Goal: Task Accomplishment & Management: Manage account settings

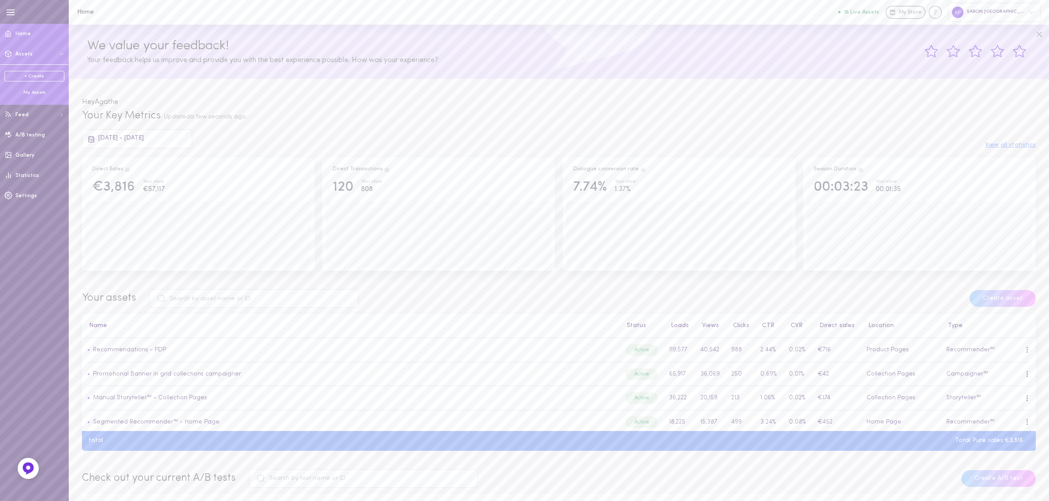
click at [33, 89] on div "My Assets" at bounding box center [34, 92] width 60 height 7
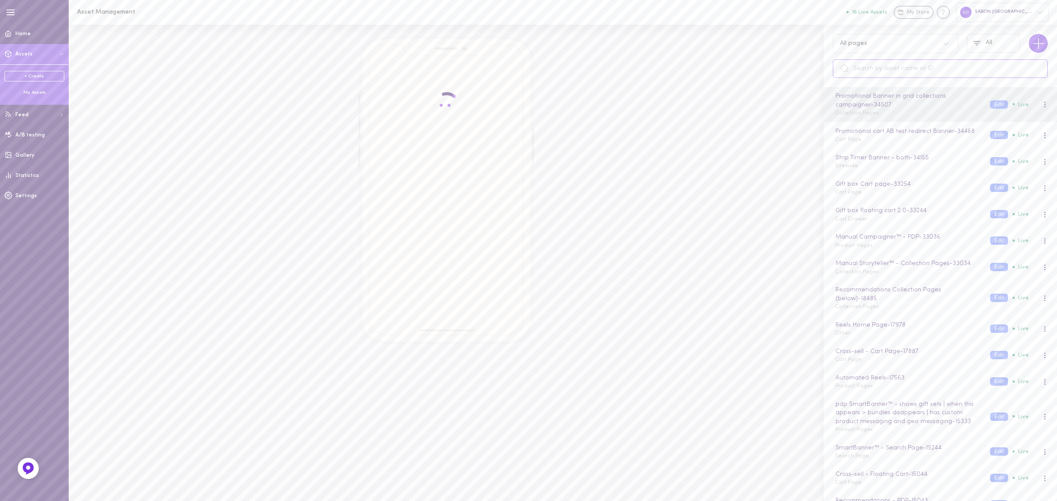
click at [888, 71] on input "text" at bounding box center [940, 68] width 215 height 19
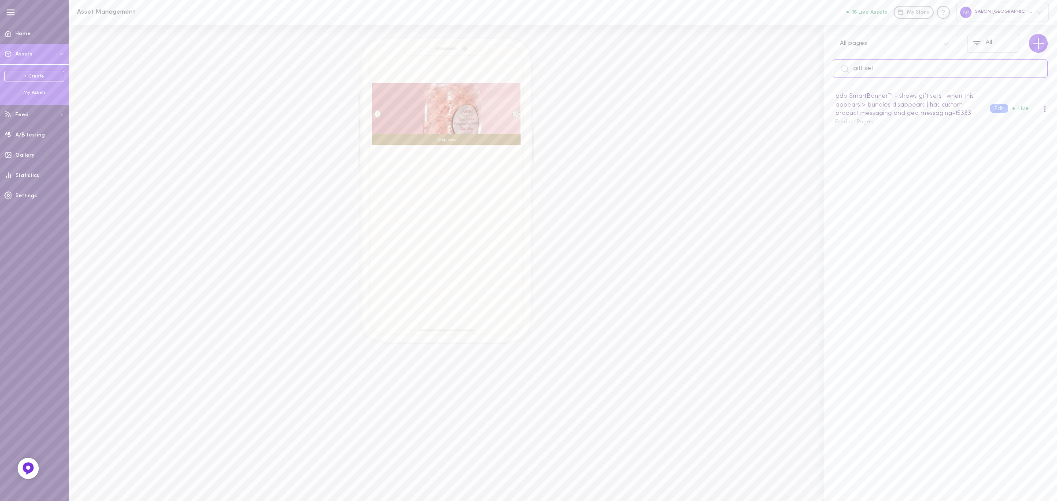
type input "gift set"
click at [996, 110] on button "Edit" at bounding box center [999, 108] width 18 height 8
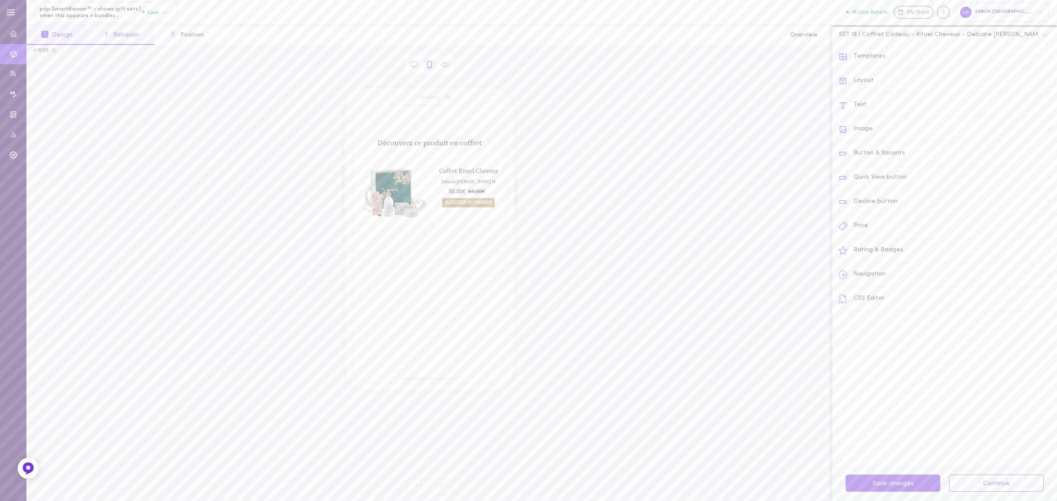
click at [147, 36] on button "2 Behavior" at bounding box center [121, 35] width 67 height 20
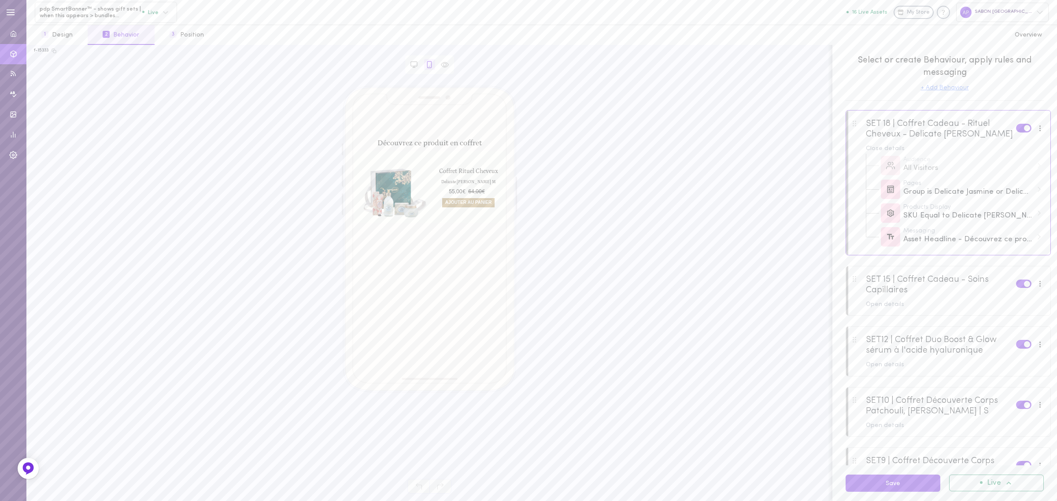
click at [941, 85] on button "+ Add Behaviour" at bounding box center [945, 88] width 48 height 6
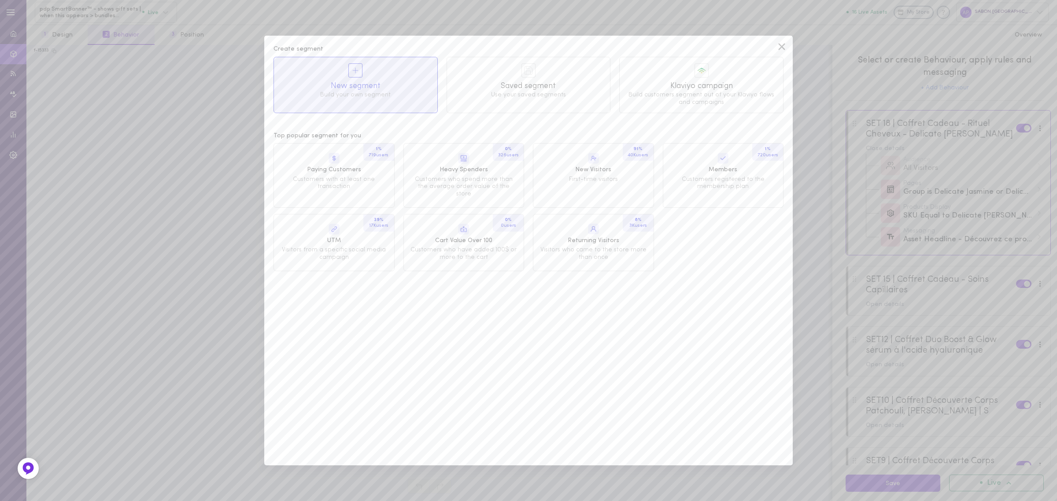
click at [783, 40] on icon at bounding box center [781, 46] width 13 height 13
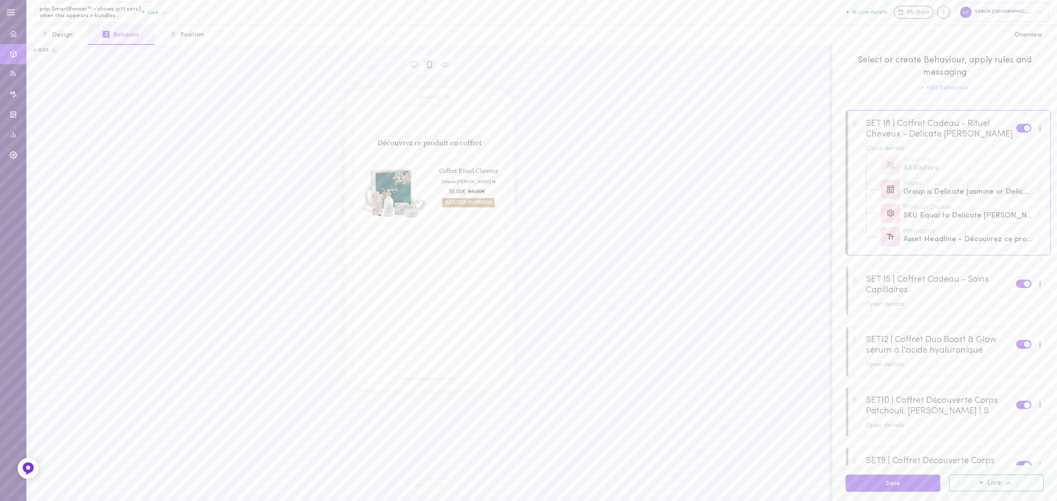
click at [955, 192] on div "Group is Delicate Jasmine or Delicate Jasmine or Geranium revitalisant or Boite…" at bounding box center [969, 192] width 130 height 11
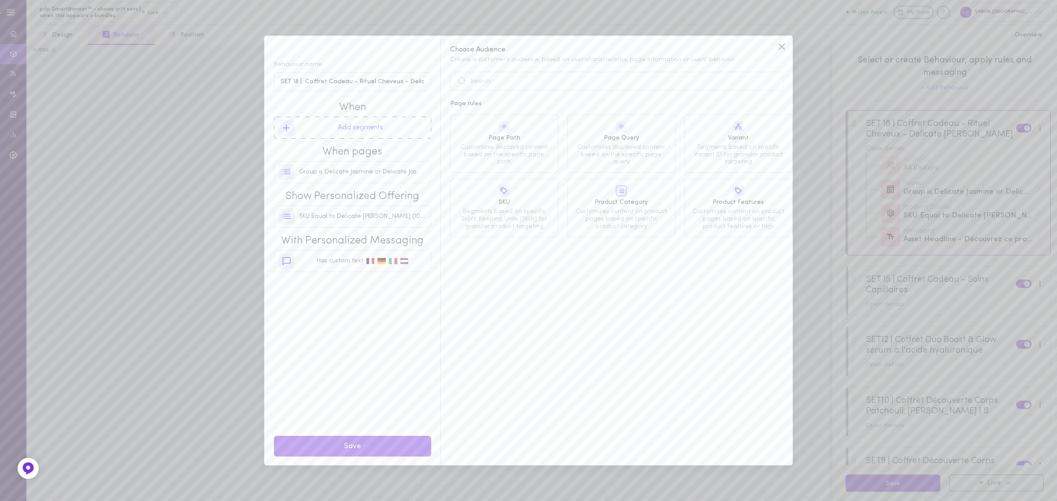
click at [780, 48] on icon at bounding box center [782, 47] width 7 height 7
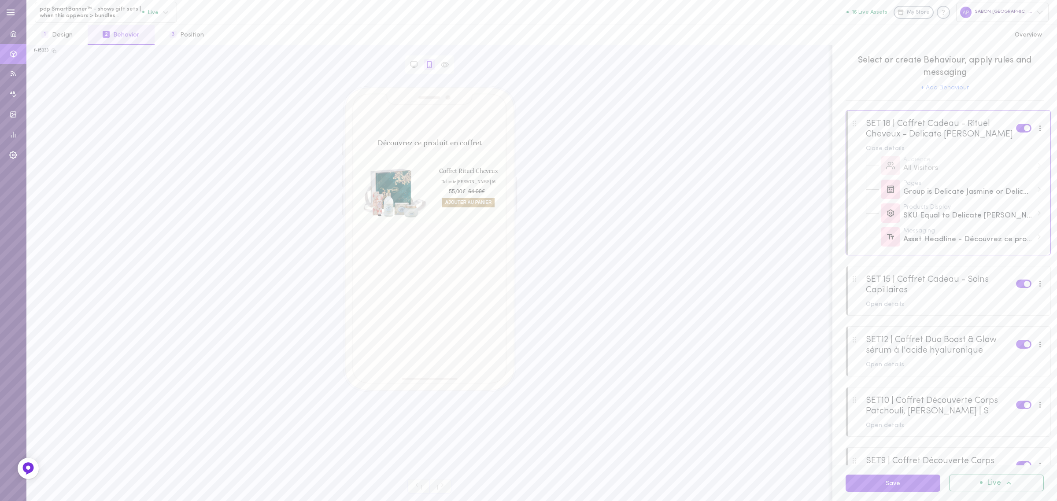
click at [962, 88] on button "+ Add Behaviour" at bounding box center [945, 88] width 48 height 6
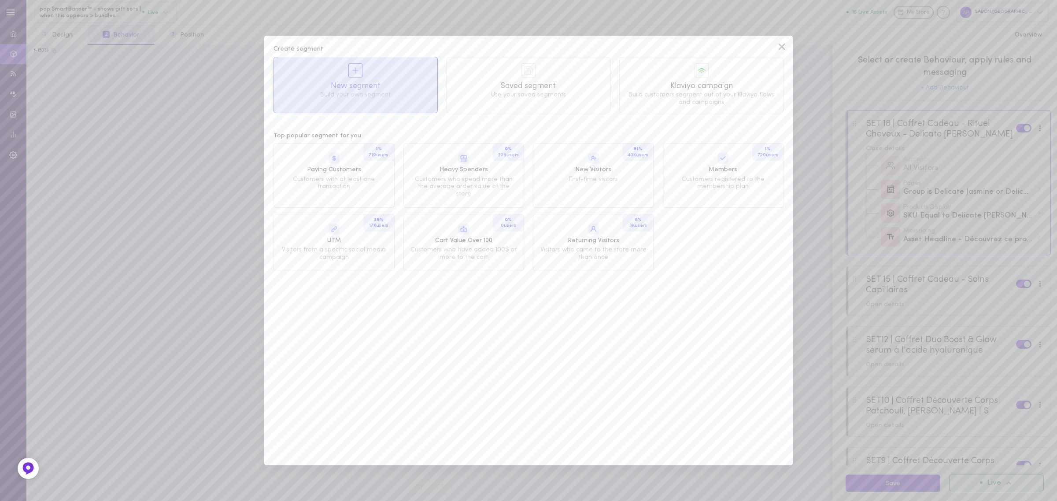
click at [379, 100] on div "New segment Build your own segment" at bounding box center [355, 81] width 163 height 48
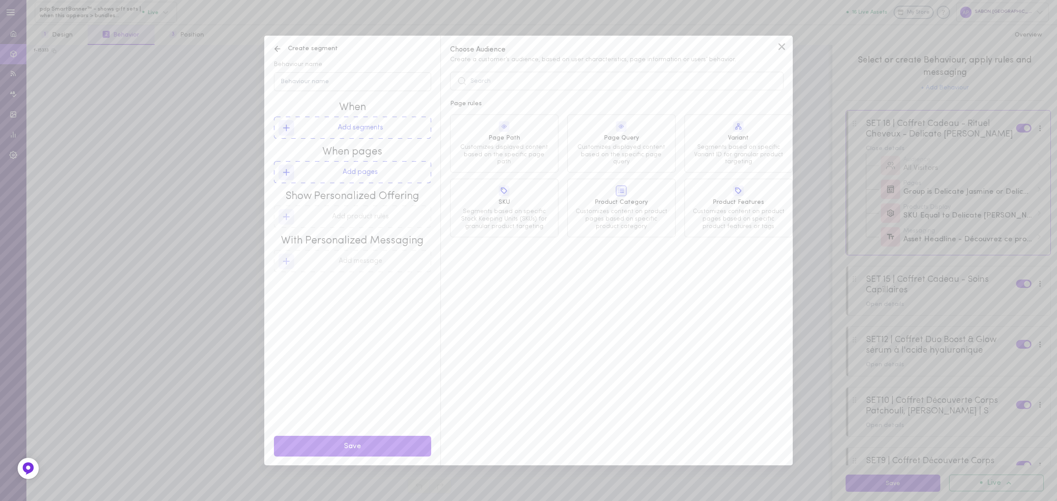
click at [382, 173] on button "Add pages" at bounding box center [352, 172] width 157 height 22
click at [466, 193] on div at bounding box center [504, 191] width 95 height 13
click at [506, 106] on div "is" at bounding box center [514, 104] width 44 height 12
click at [516, 88] on span "value" at bounding box center [507, 88] width 22 height 9
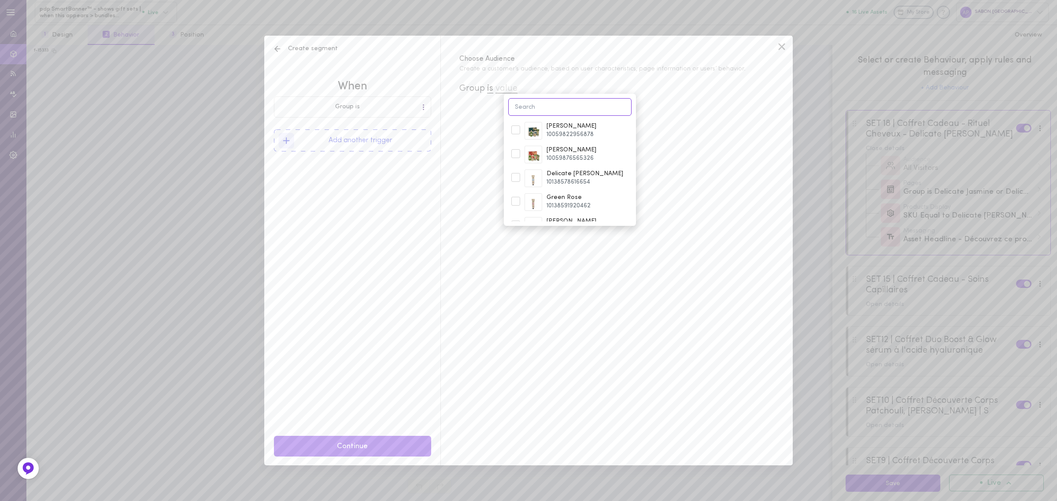
click at [528, 104] on input at bounding box center [569, 106] width 123 height 17
click at [528, 104] on input "calendrier" at bounding box center [569, 106] width 123 height 17
type input "majestic"
click at [520, 153] on div at bounding box center [515, 153] width 9 height 9
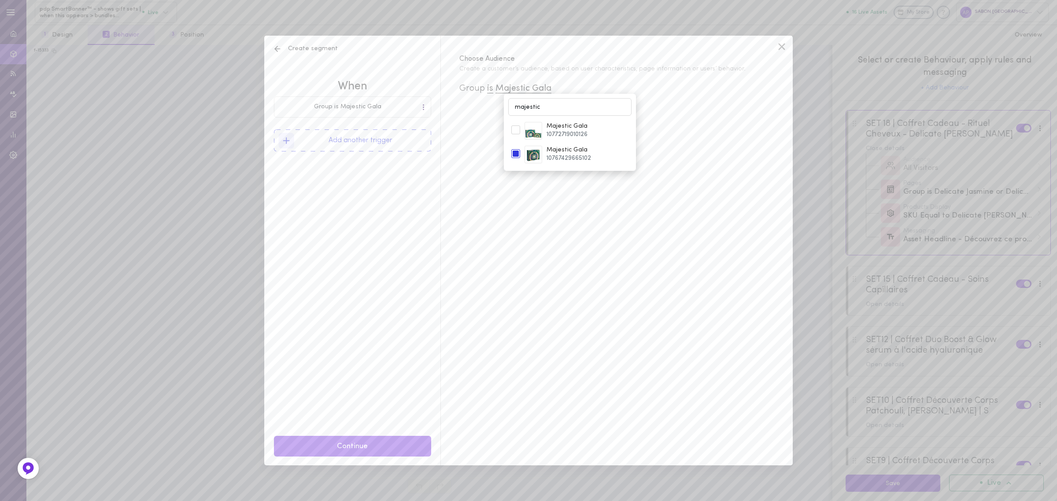
click at [404, 148] on button "Add another trigger" at bounding box center [352, 141] width 157 height 22
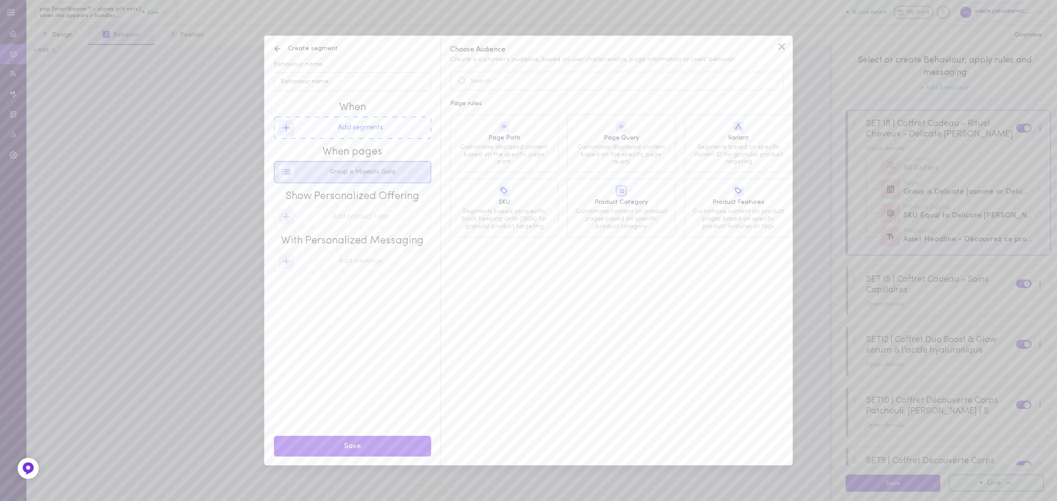
click at [351, 178] on div "Group is Majestic Gala" at bounding box center [353, 172] width 148 height 21
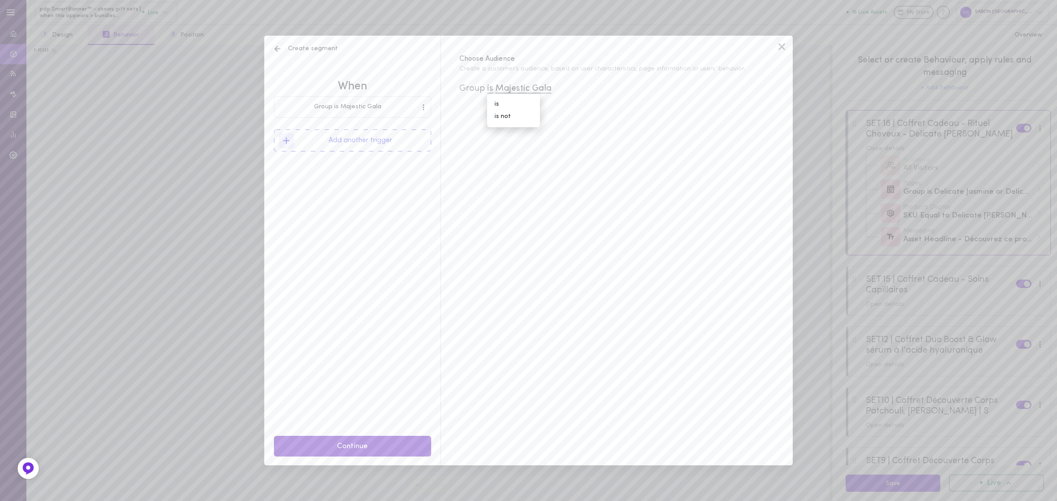
click at [389, 439] on button "Continue" at bounding box center [352, 446] width 157 height 21
click at [396, 122] on button "Add segments" at bounding box center [352, 128] width 157 height 22
click at [322, 74] on input "Behaviour name" at bounding box center [352, 81] width 157 height 19
type input "Set 18 | Coffrets 2 Calendriers"
click at [384, 450] on button "Save" at bounding box center [352, 446] width 157 height 21
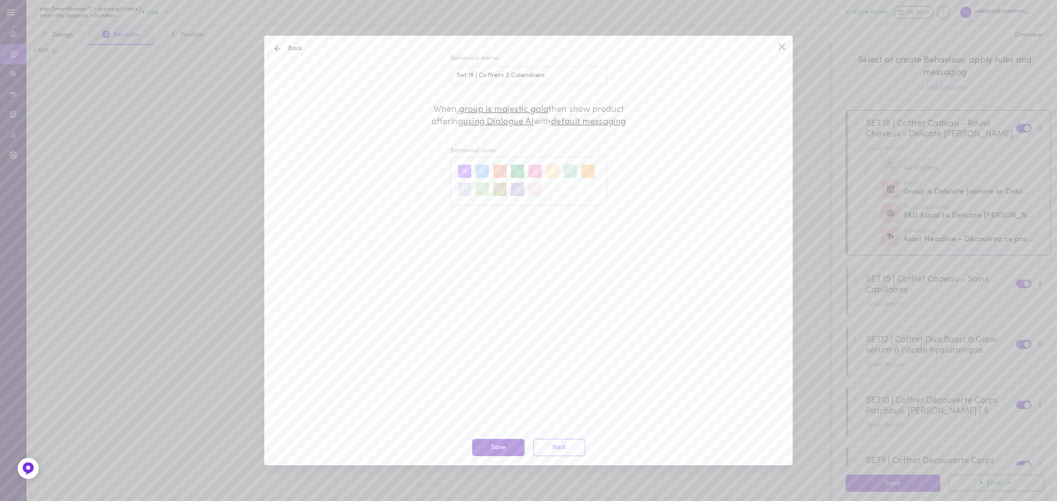
click at [493, 446] on button "Save" at bounding box center [498, 447] width 52 height 17
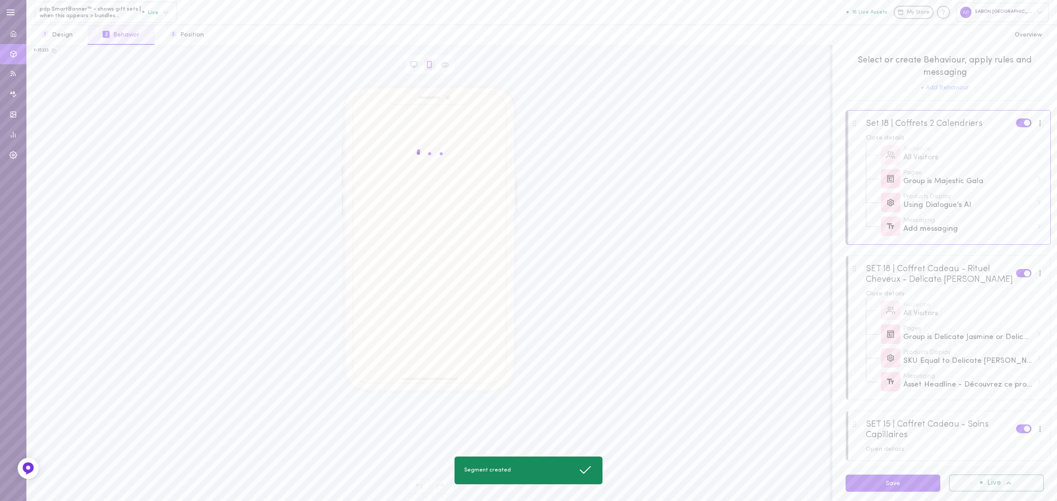
click at [1024, 122] on span at bounding box center [1027, 123] width 6 height 6
click at [0, 0] on input "checkbox" at bounding box center [0, 0] width 0 height 0
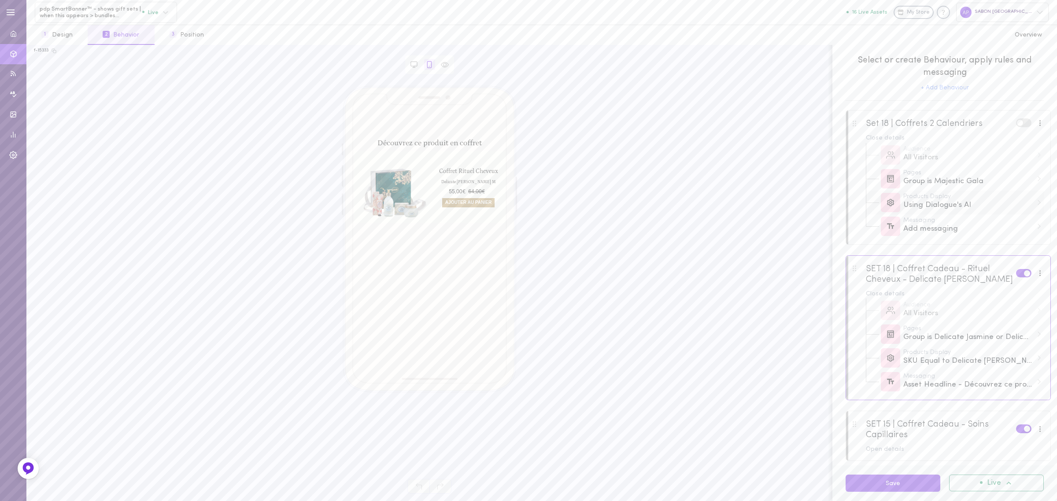
click at [963, 203] on div "Using Dialogue's AI" at bounding box center [969, 205] width 130 height 11
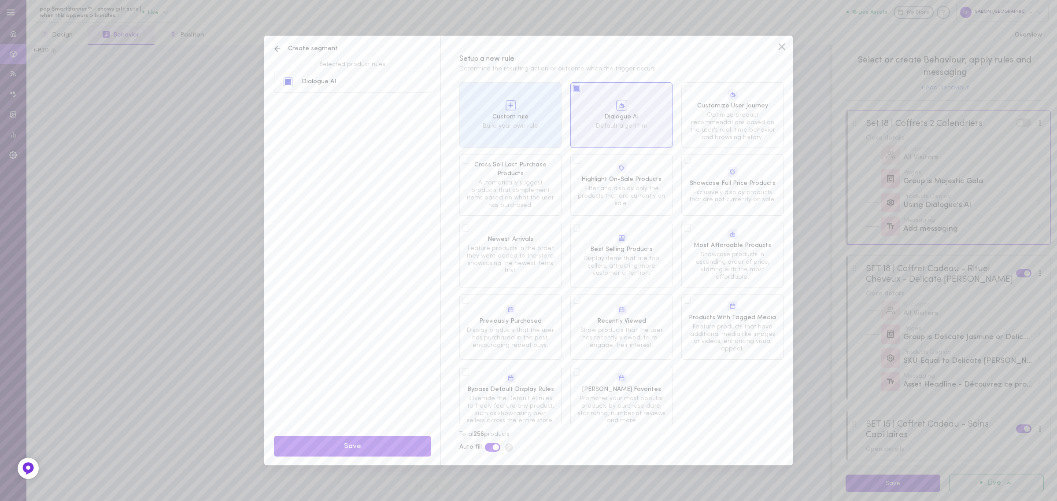
click at [537, 128] on span "Build your own rule" at bounding box center [510, 126] width 89 height 7
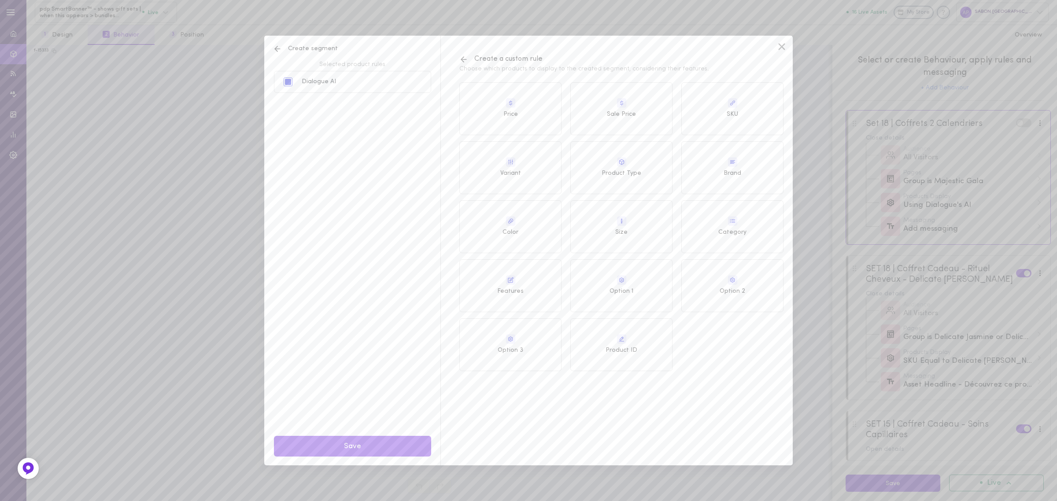
click at [730, 113] on span "SKU" at bounding box center [732, 114] width 101 height 9
click at [600, 91] on div "Select value" at bounding box center [651, 91] width 187 height 19
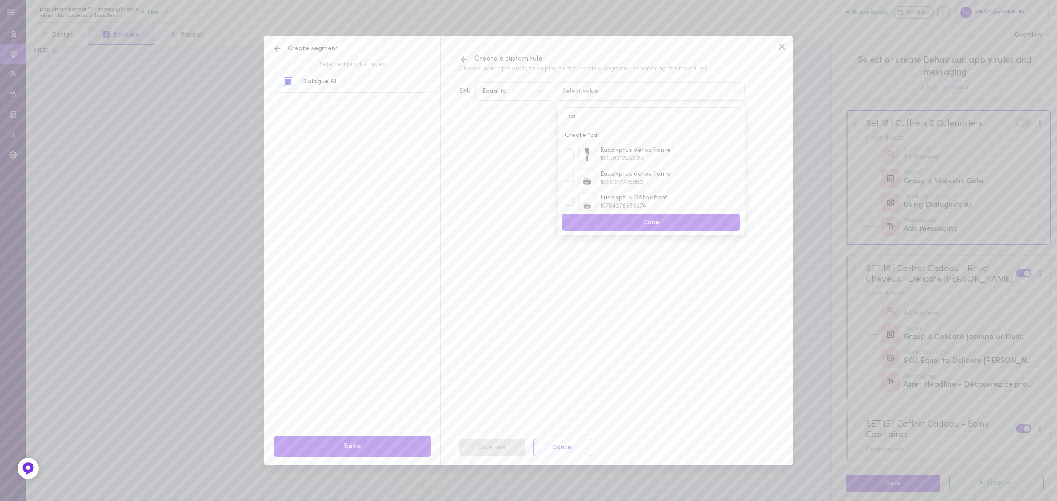
type input "c"
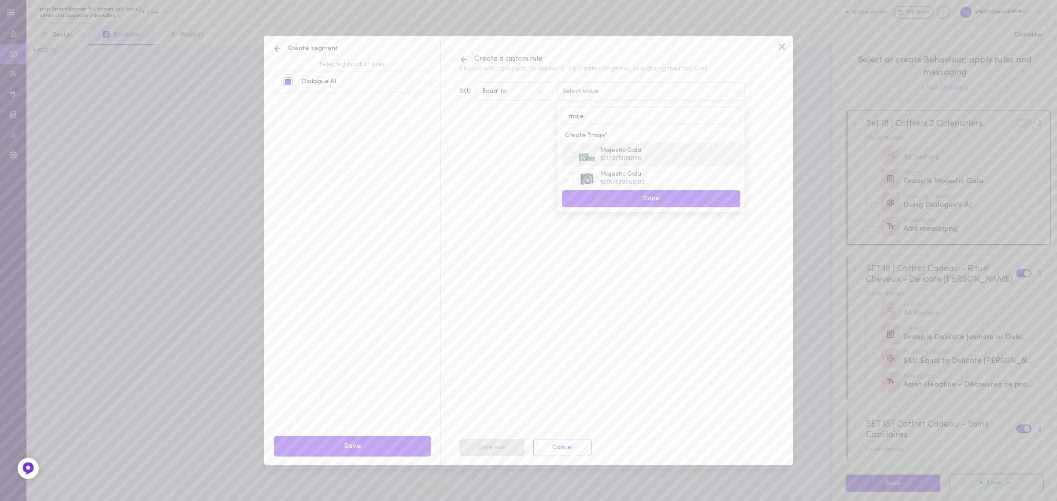
type input "maje"
click at [578, 155] on img at bounding box center [587, 155] width 18 height 18
click at [651, 201] on button "Done" at bounding box center [651, 198] width 178 height 17
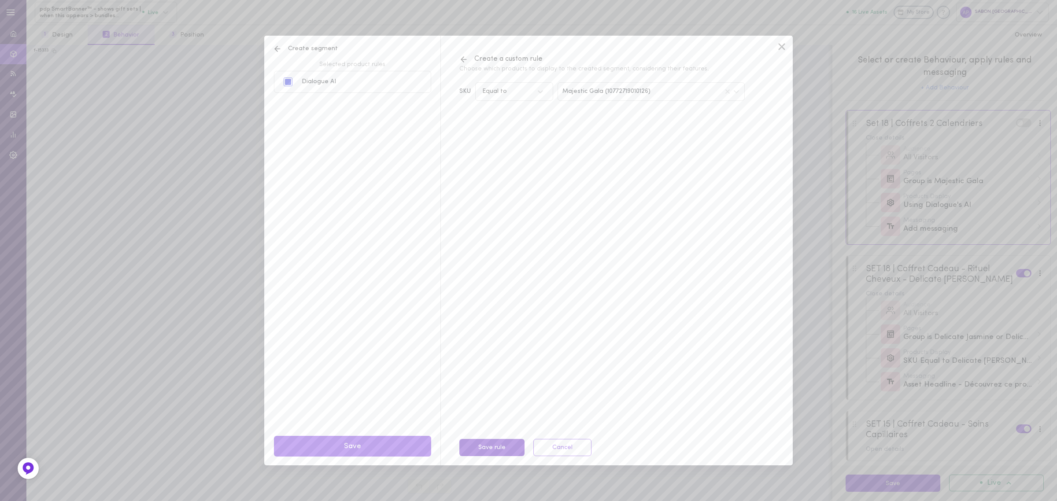
click at [485, 452] on button "Save rule" at bounding box center [491, 447] width 65 height 17
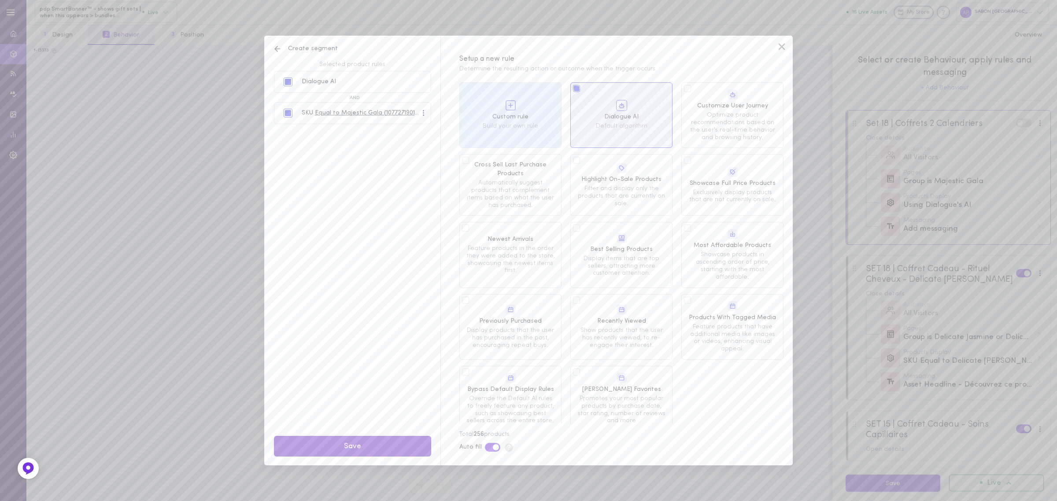
click at [371, 444] on button "Save" at bounding box center [352, 446] width 157 height 21
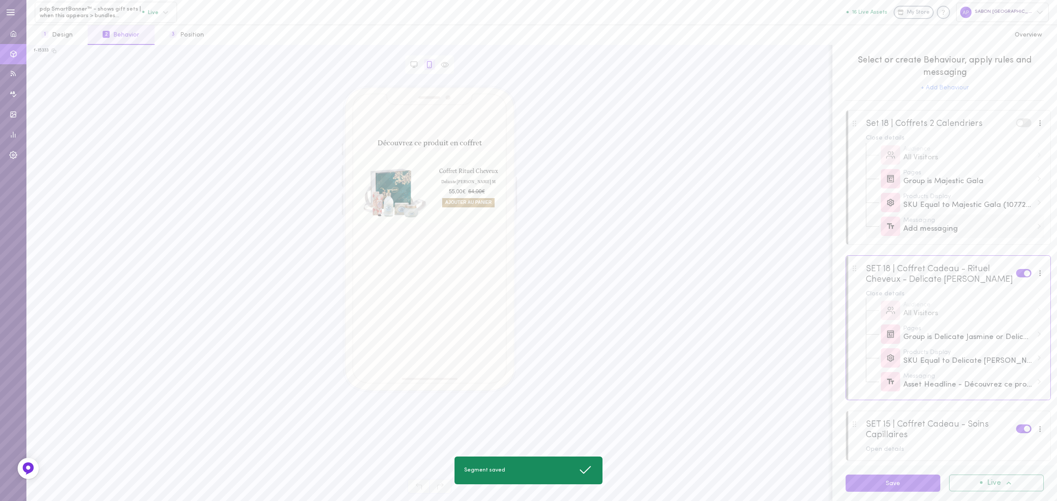
click at [961, 233] on div "Add messaging" at bounding box center [969, 229] width 130 height 11
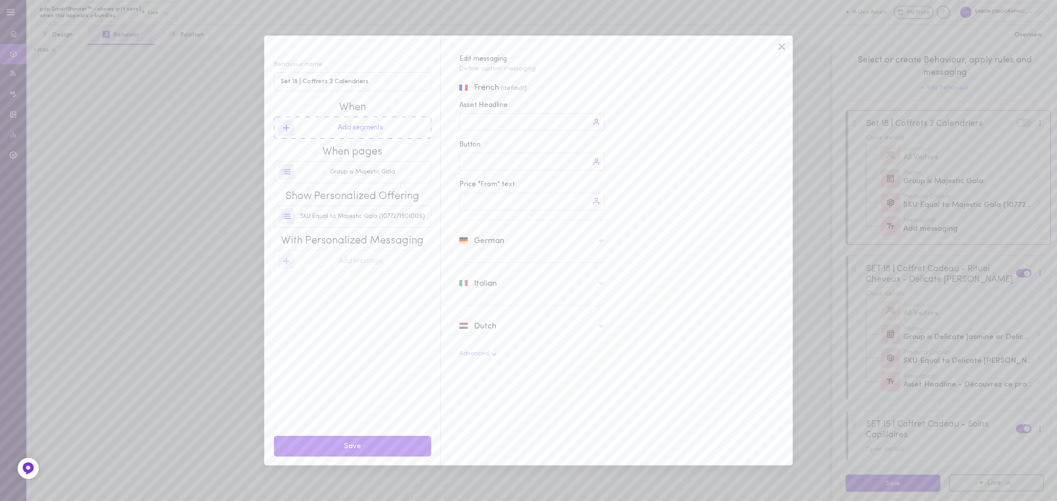
click at [531, 127] on div at bounding box center [531, 122] width 145 height 18
type input "Découvrez ce produit en coffret"
click at [522, 159] on div at bounding box center [531, 162] width 145 height 18
type input "AJOUTER AU PANIER"
click at [532, 234] on div "German" at bounding box center [531, 242] width 145 height 30
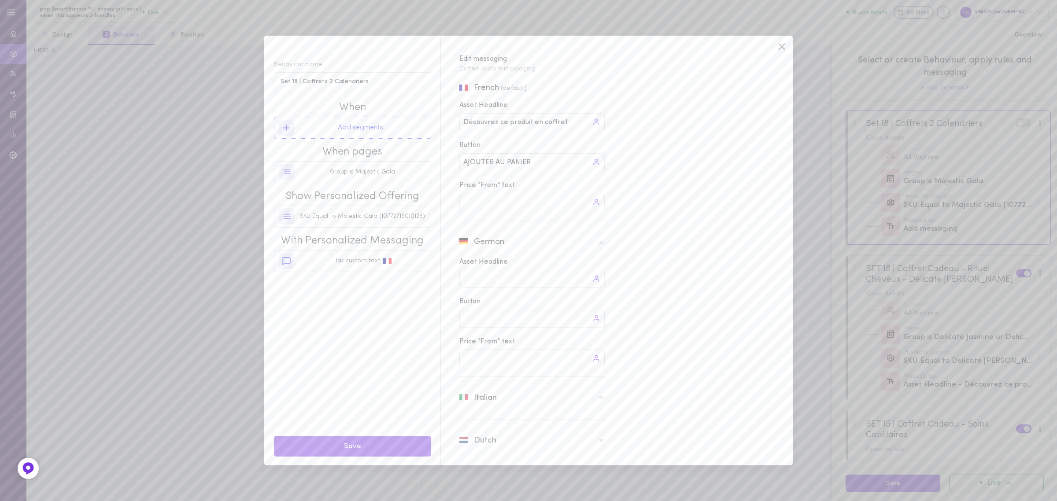
click at [534, 284] on div at bounding box center [531, 279] width 145 height 18
type input "Entdecken Sie dieses Produkt in einem Geschenkset"
click at [520, 324] on div at bounding box center [531, 320] width 145 height 18
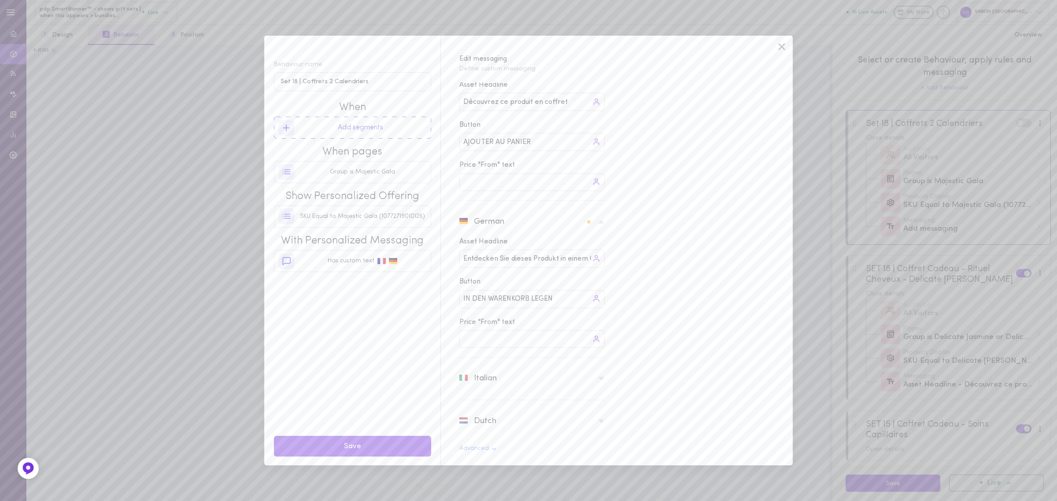
type input "IN DEN WARENKORB LEGEN"
click at [491, 367] on div "Italian" at bounding box center [531, 379] width 145 height 30
click at [497, 340] on div at bounding box center [531, 335] width 145 height 18
type input "Scopri questo prodotto in un cofanetto"
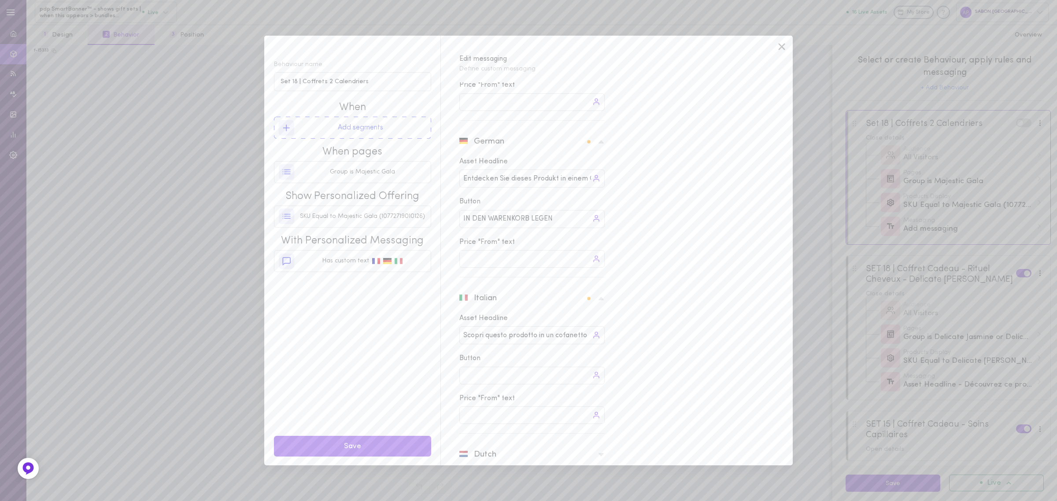
click at [542, 375] on div at bounding box center [531, 376] width 145 height 18
type input "AGGIUNGI AL CARRELLO"
click at [520, 438] on div "Advanced" at bounding box center [531, 451] width 145 height 29
click at [519, 426] on div "Dutch" at bounding box center [531, 422] width 145 height 30
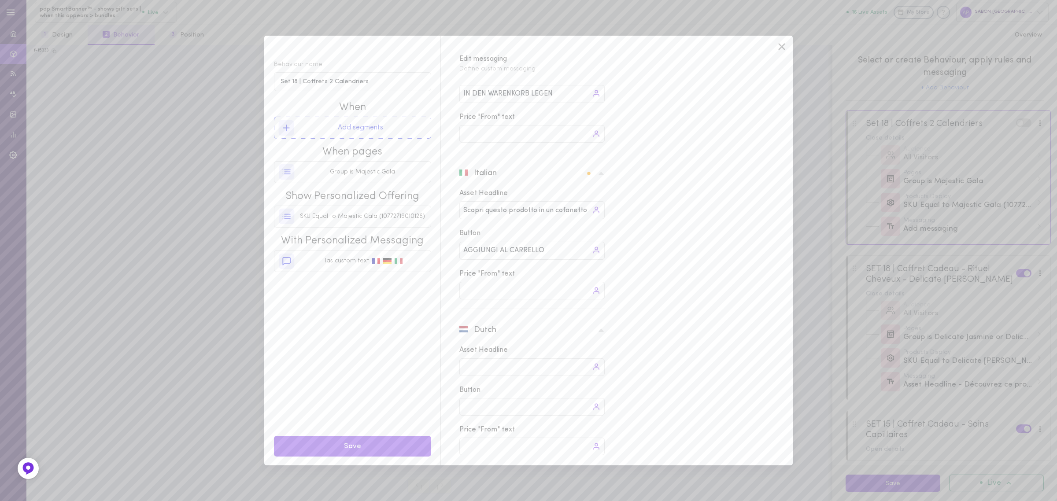
click at [534, 371] on div at bounding box center [531, 368] width 145 height 18
type input "Ontdek dit product in een geschenkset"
click at [512, 407] on div at bounding box center [531, 408] width 145 height 18
type input "TOEVOEGEN AAN WINKELWAGEN"
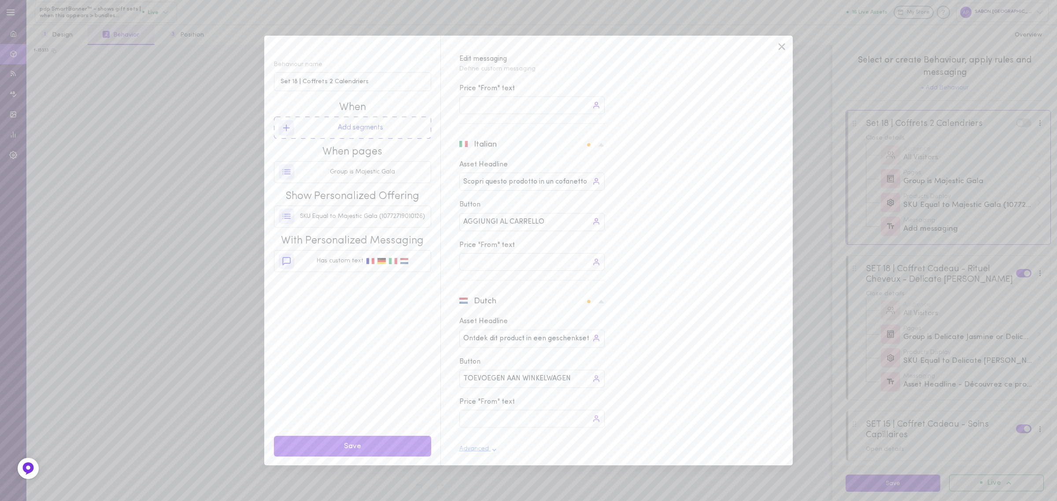
click at [476, 453] on button "Advanced" at bounding box center [478, 449] width 38 height 7
click at [527, 334] on div "product type / title + size" at bounding box center [531, 329] width 145 height 33
click at [474, 329] on div at bounding box center [471, 329] width 8 height 8
click at [0, 0] on input "product type / title + size" at bounding box center [0, 0] width 0 height 0
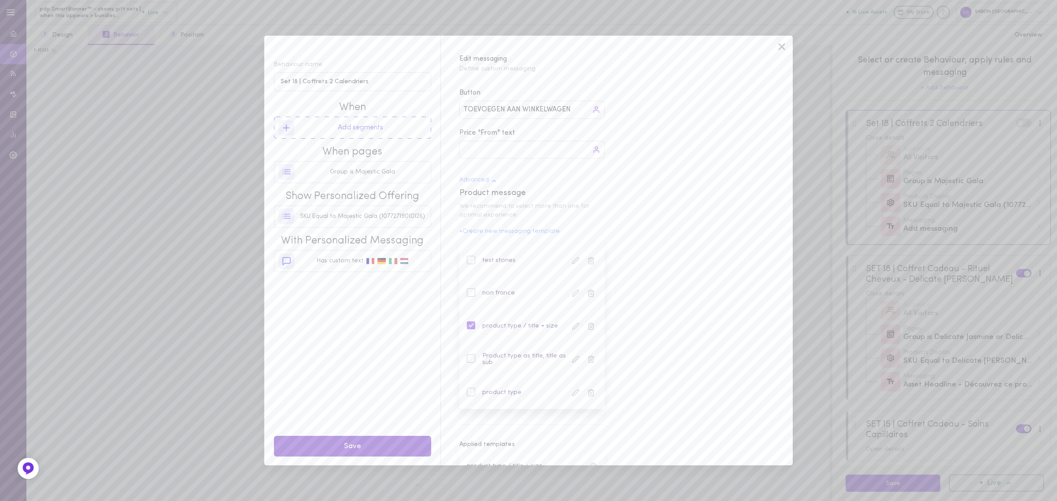
click at [357, 455] on button "Save" at bounding box center [352, 446] width 157 height 21
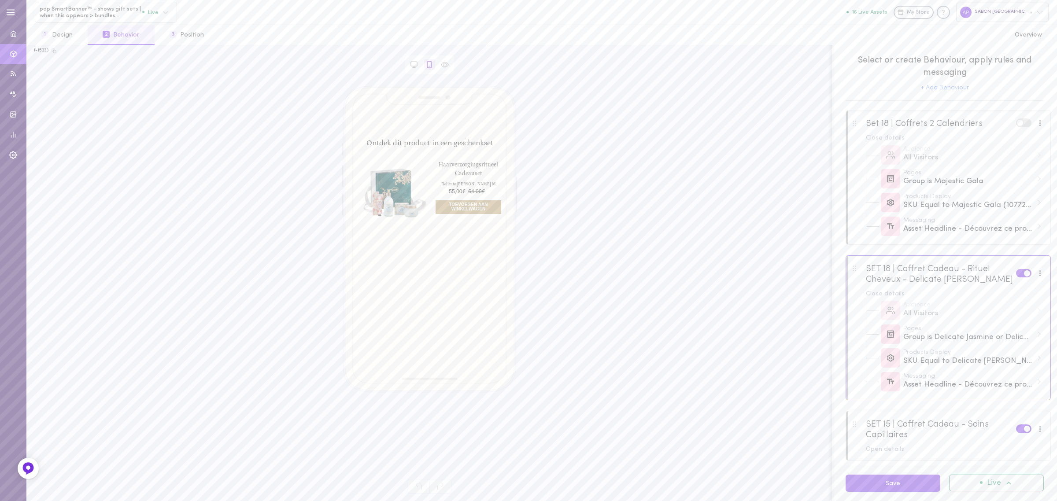
click at [970, 144] on div "Audience All Visitors" at bounding box center [955, 155] width 178 height 24
click at [966, 137] on div "Close details" at bounding box center [955, 138] width 178 height 6
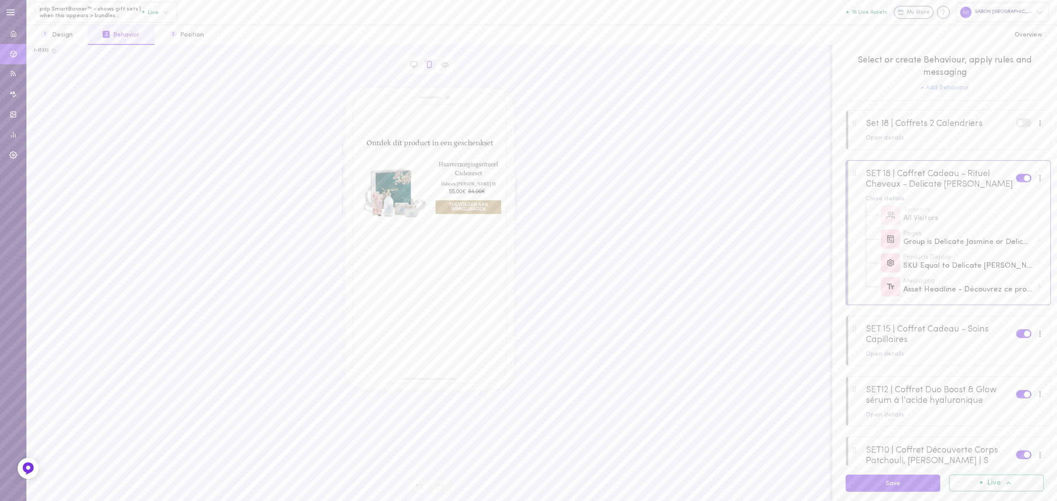
click at [869, 113] on div at bounding box center [948, 135] width 204 height 48
click at [1035, 125] on div at bounding box center [1040, 123] width 11 height 10
click at [993, 158] on div "Edit Segment" at bounding box center [996, 167] width 78 height 19
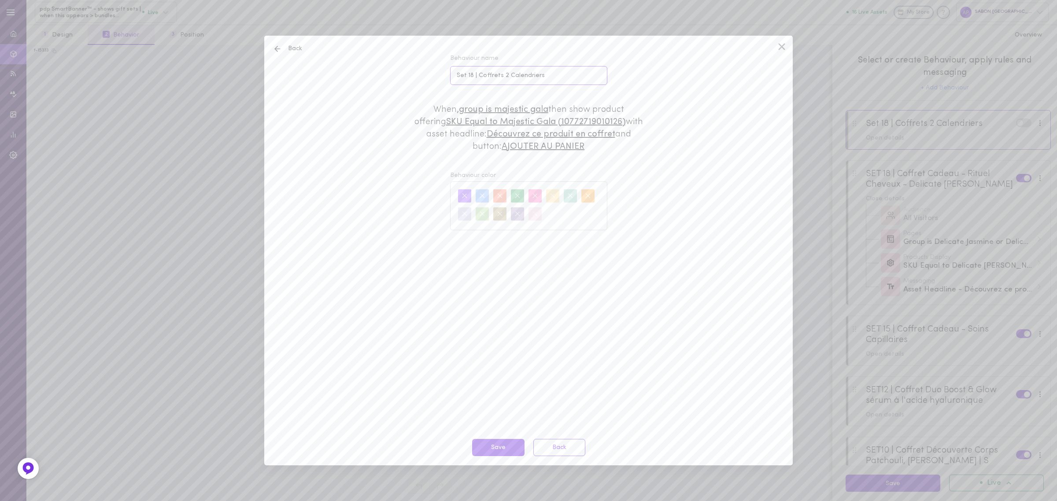
click at [474, 75] on input "Set 18 | Coffrets 2 Calendriers" at bounding box center [528, 75] width 157 height 19
type input "Set 19 | Coffrets 2 Calendriers"
click at [504, 443] on button "Save" at bounding box center [498, 447] width 52 height 17
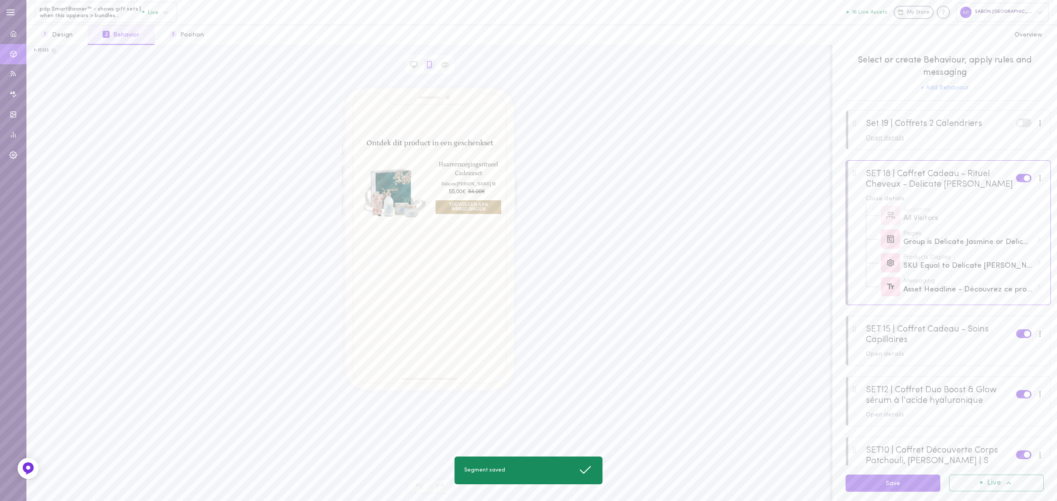
click at [958, 141] on div "Open details" at bounding box center [955, 138] width 178 height 6
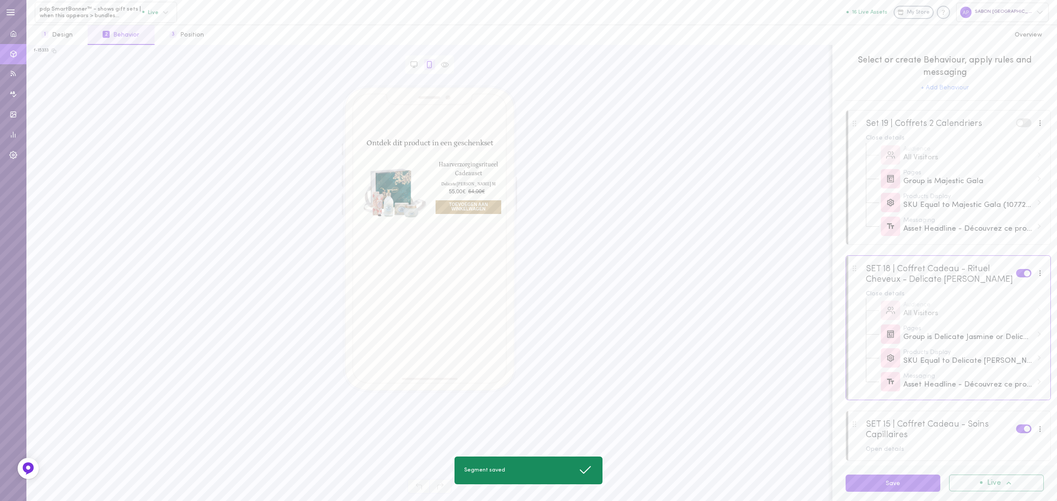
click at [976, 131] on div at bounding box center [948, 135] width 204 height 48
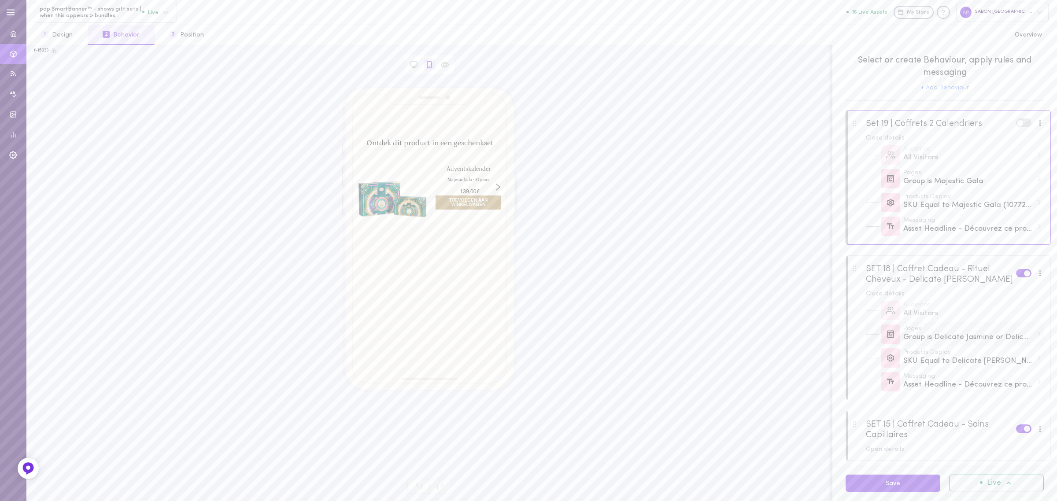
scroll to position [330, 0]
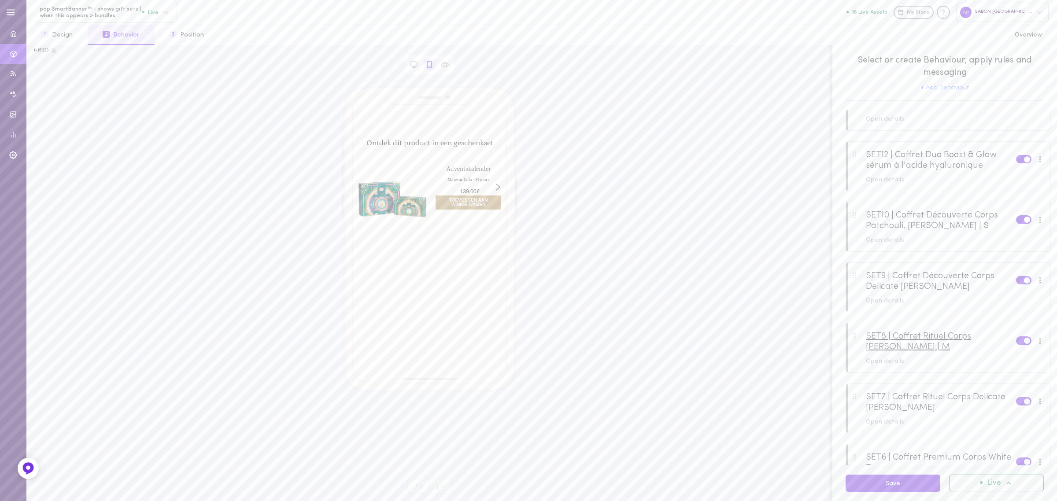
click at [988, 334] on div "SET8 | Coffret Rituel Corps [PERSON_NAME] | M" at bounding box center [941, 341] width 150 height 21
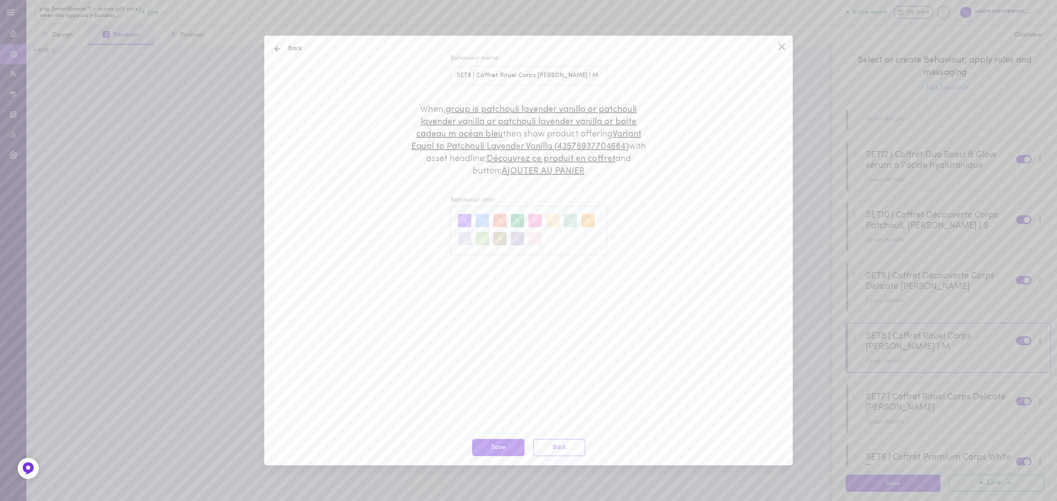
click at [786, 52] on icon at bounding box center [781, 46] width 13 height 13
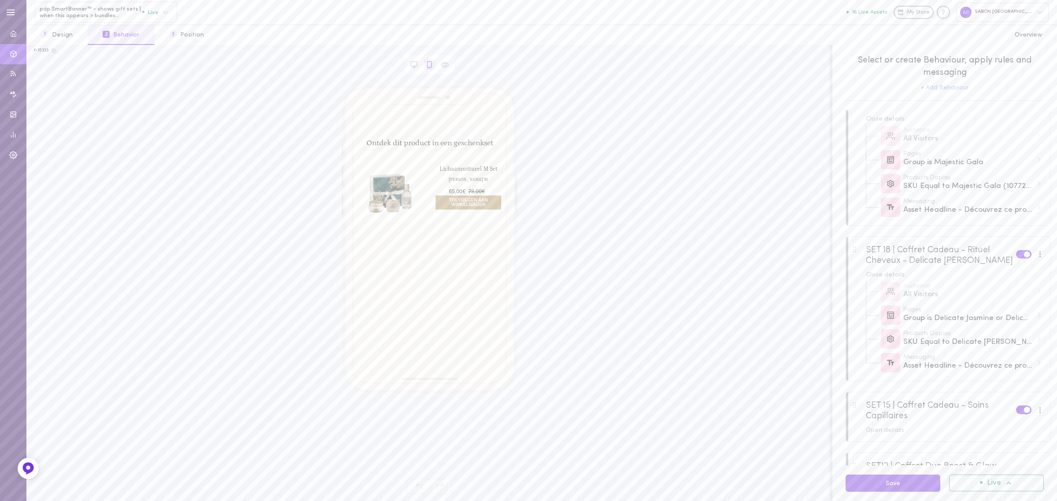
scroll to position [0, 0]
click at [188, 41] on button "3 Position" at bounding box center [187, 35] width 64 height 20
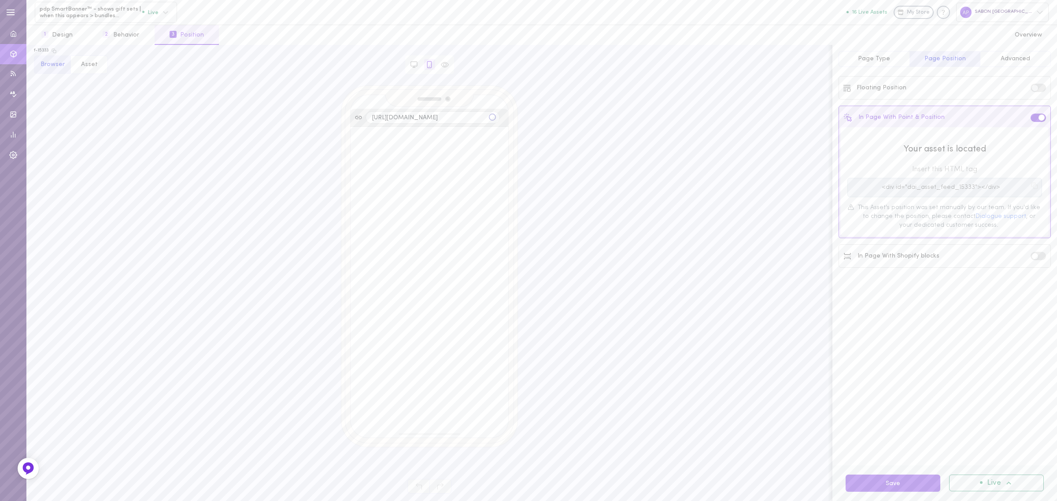
click at [1018, 62] on span "Advanced" at bounding box center [1016, 59] width 30 height 7
click at [924, 127] on button "Desktop" at bounding box center [910, 131] width 42 height 15
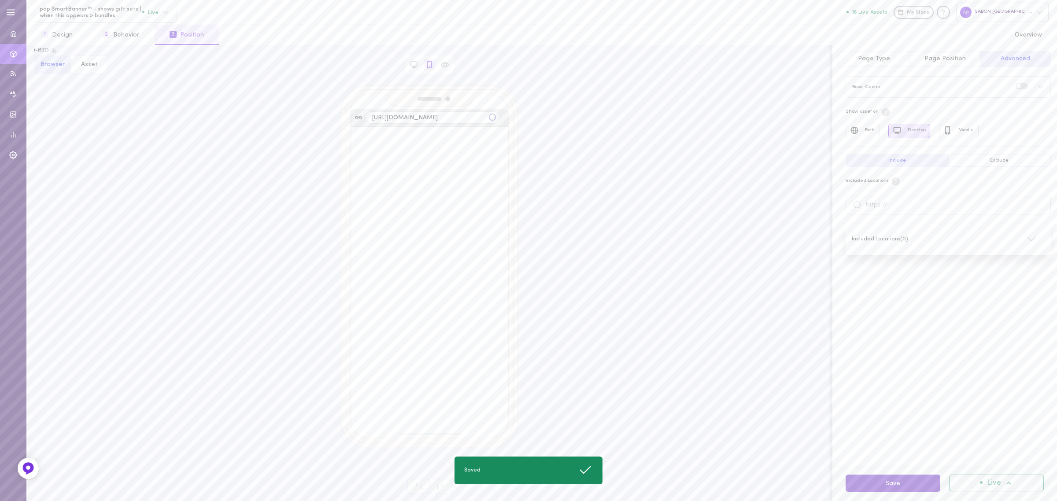
click at [890, 482] on button "Save" at bounding box center [893, 483] width 95 height 17
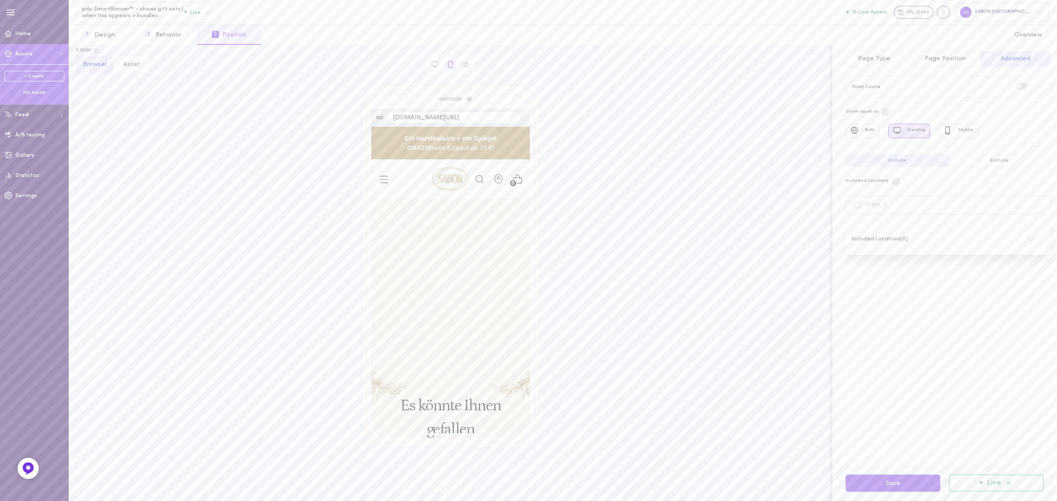
click at [32, 91] on div "My Assets" at bounding box center [34, 92] width 60 height 7
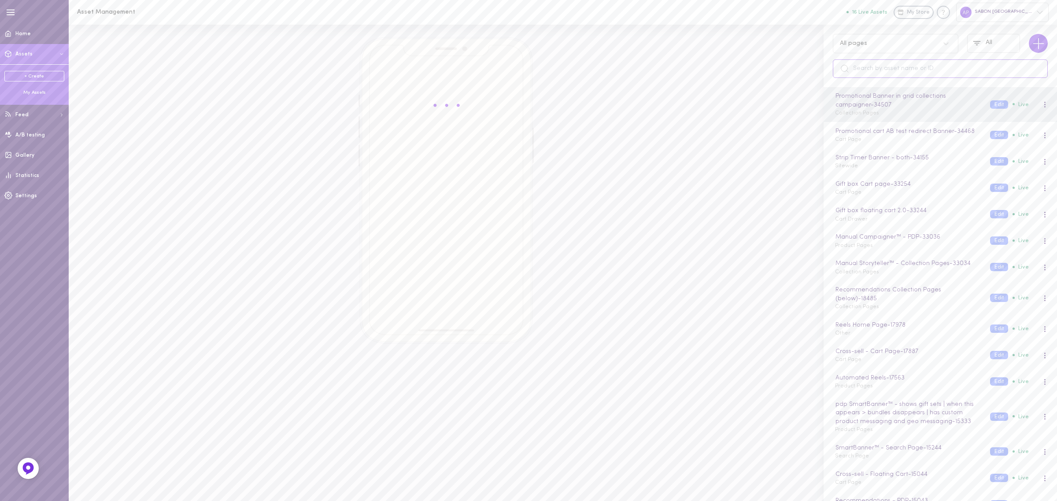
click at [903, 66] on input "text" at bounding box center [940, 68] width 215 height 19
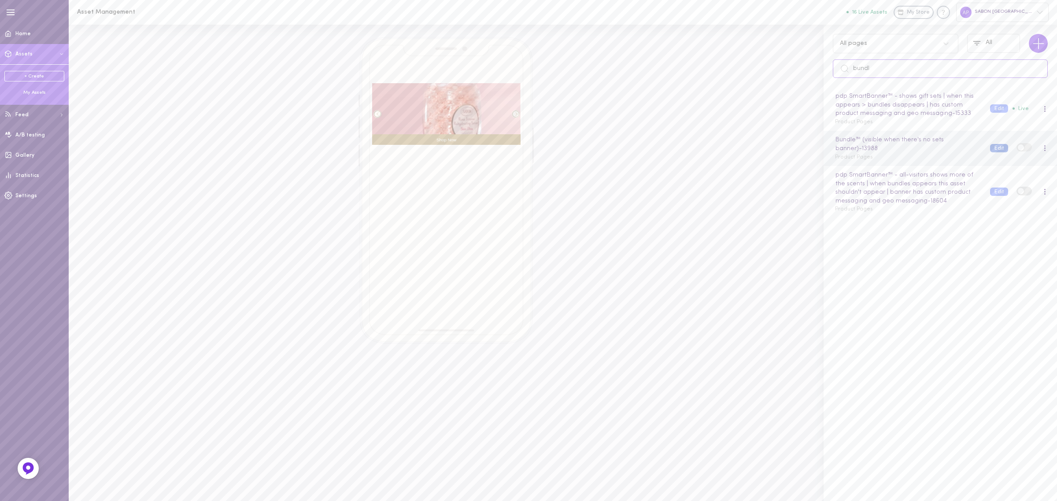
type input "bundl"
click at [993, 148] on button "Edit" at bounding box center [999, 148] width 18 height 8
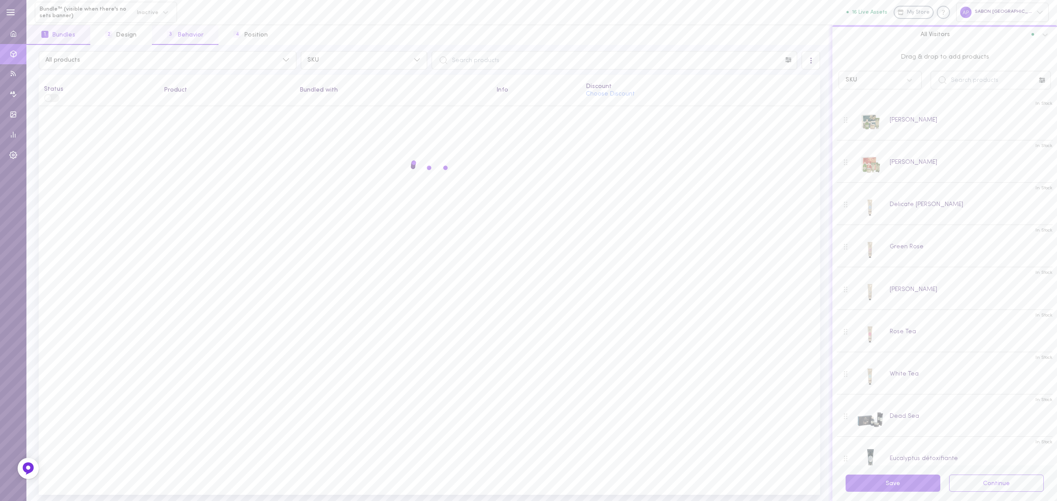
click at [186, 33] on button "3 Behavior" at bounding box center [185, 35] width 67 height 20
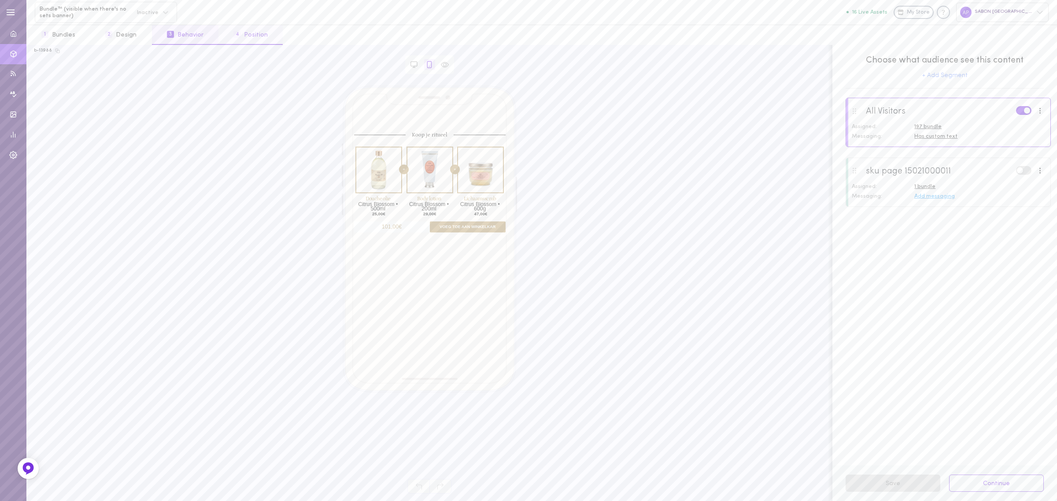
click at [257, 33] on button "4 Position" at bounding box center [251, 35] width 64 height 20
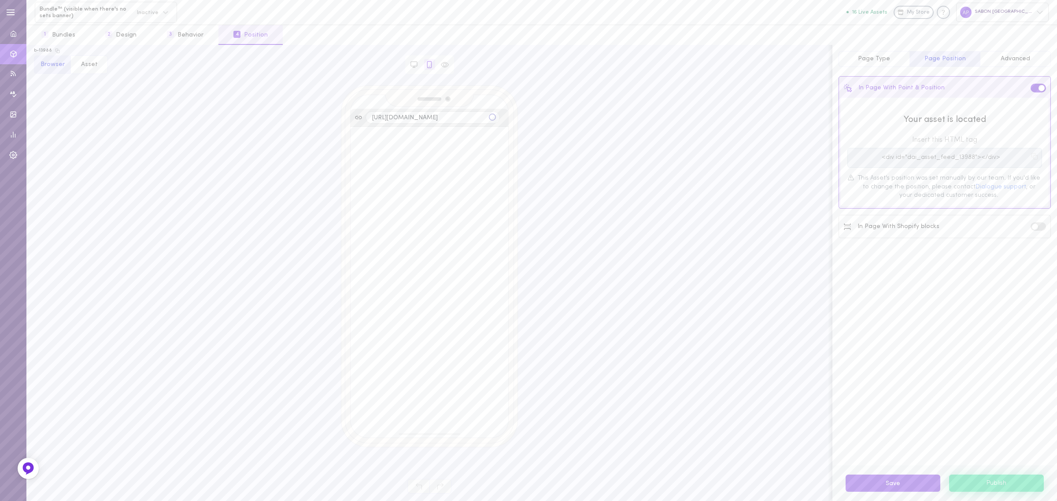
click at [1008, 59] on span "Advanced" at bounding box center [1016, 59] width 30 height 7
click at [917, 134] on button "Desktop" at bounding box center [910, 131] width 42 height 15
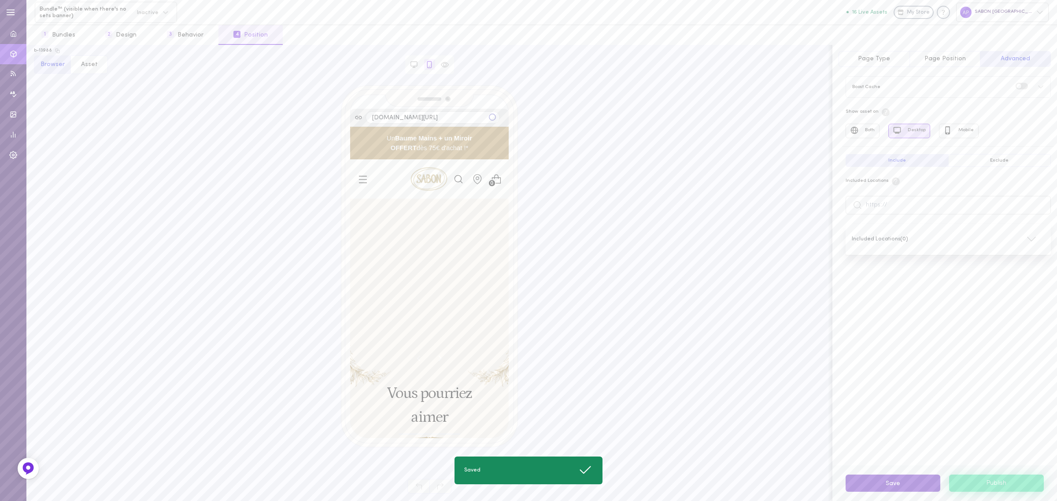
click at [894, 483] on button "Save" at bounding box center [893, 483] width 95 height 17
click at [44, 36] on span "1" at bounding box center [44, 34] width 7 height 7
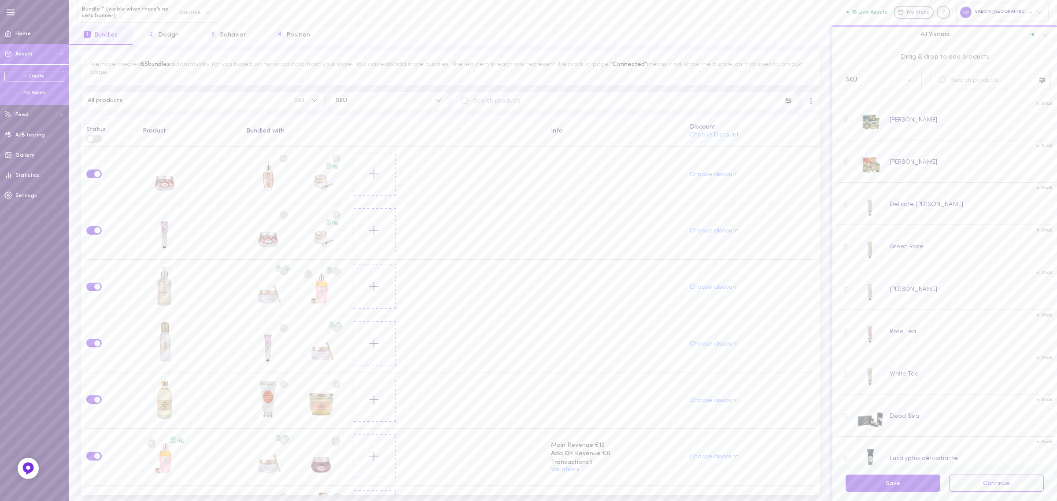
click at [22, 93] on div "My Assets" at bounding box center [34, 92] width 60 height 7
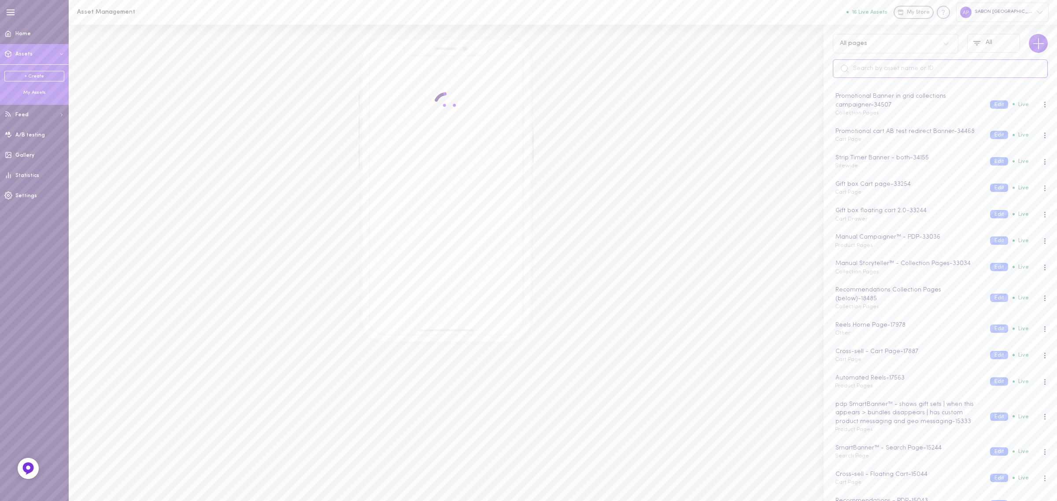
click at [909, 69] on input "text" at bounding box center [940, 68] width 215 height 19
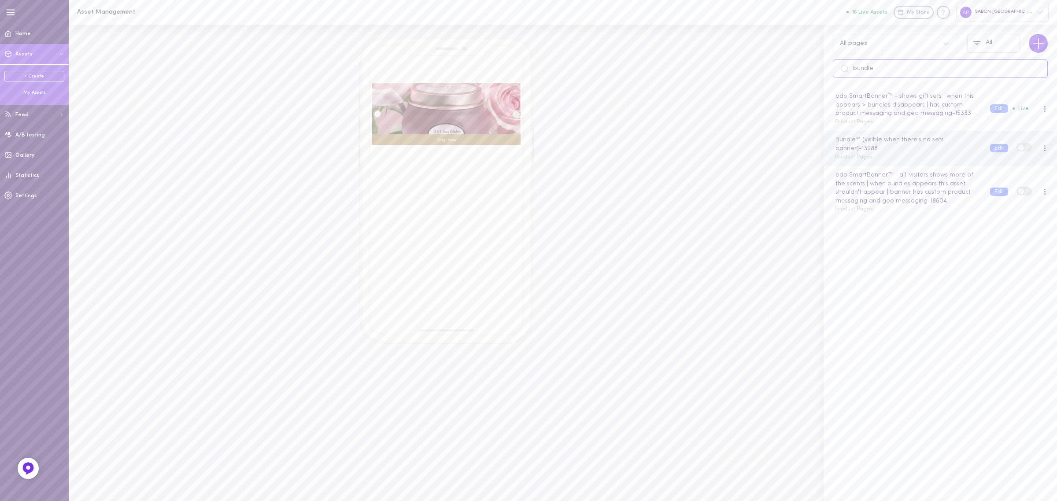
type input "bundle"
click at [1018, 148] on span at bounding box center [1021, 148] width 6 height 6
click at [0, 0] on input "checkbox" at bounding box center [0, 0] width 0 height 0
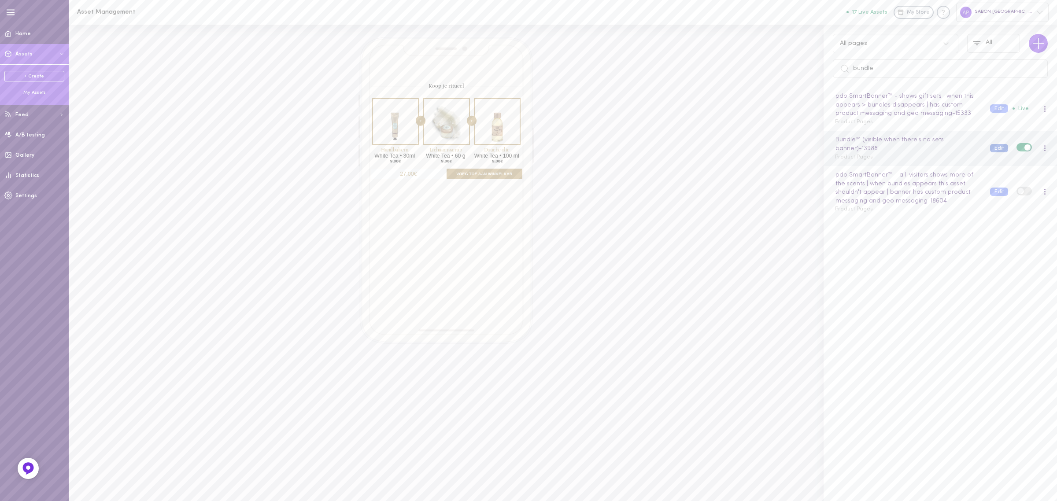
click at [990, 147] on button "Edit" at bounding box center [999, 148] width 18 height 8
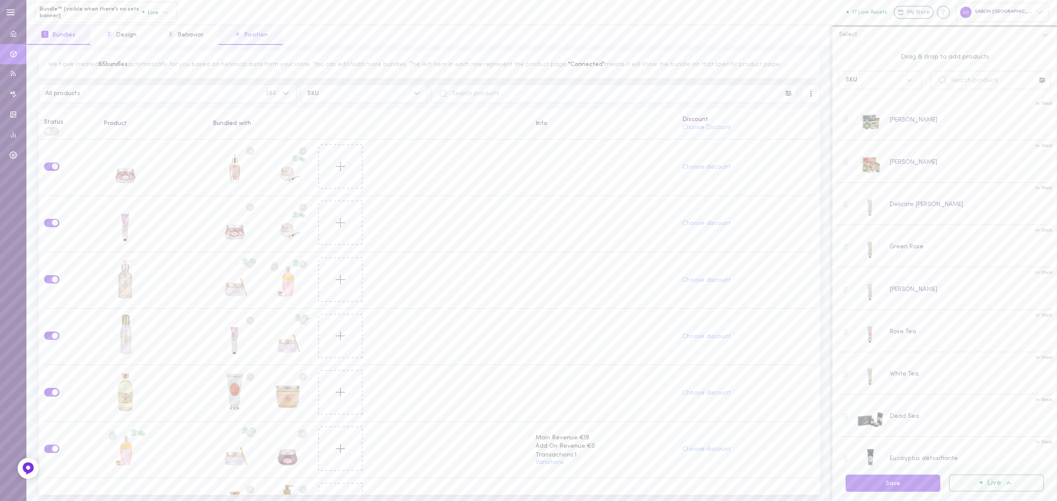
click at [253, 32] on button "4 Position" at bounding box center [251, 35] width 64 height 20
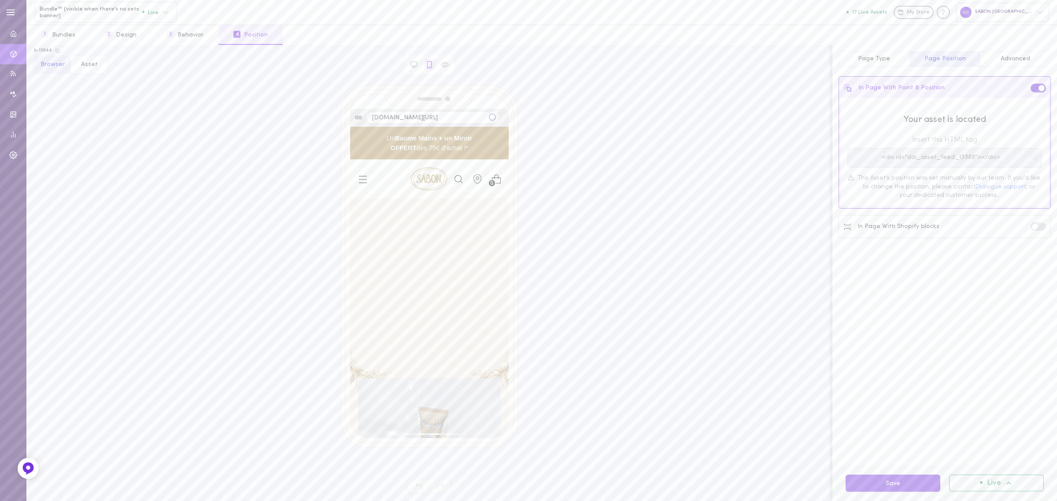
click at [1020, 62] on span "Advanced" at bounding box center [1016, 59] width 30 height 7
click at [863, 131] on button "Both" at bounding box center [863, 131] width 34 height 15
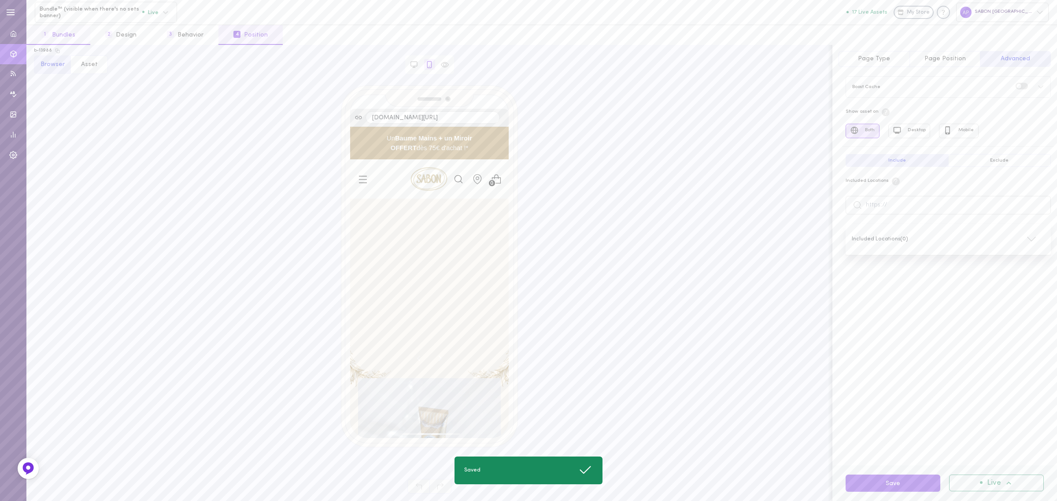
click at [53, 40] on button "1 Bundles" at bounding box center [58, 35] width 64 height 20
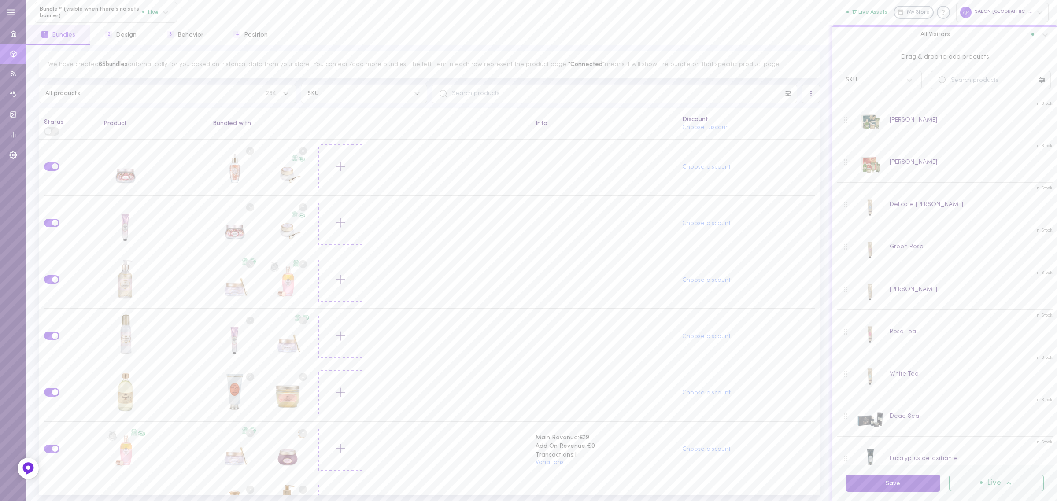
click at [893, 479] on button "Save" at bounding box center [893, 483] width 95 height 17
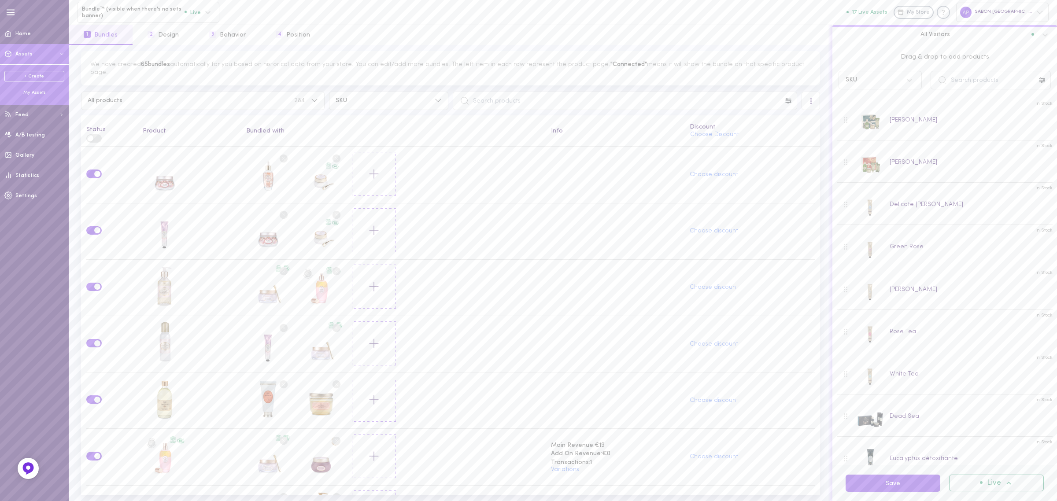
click at [32, 95] on div "My Assets" at bounding box center [34, 92] width 60 height 7
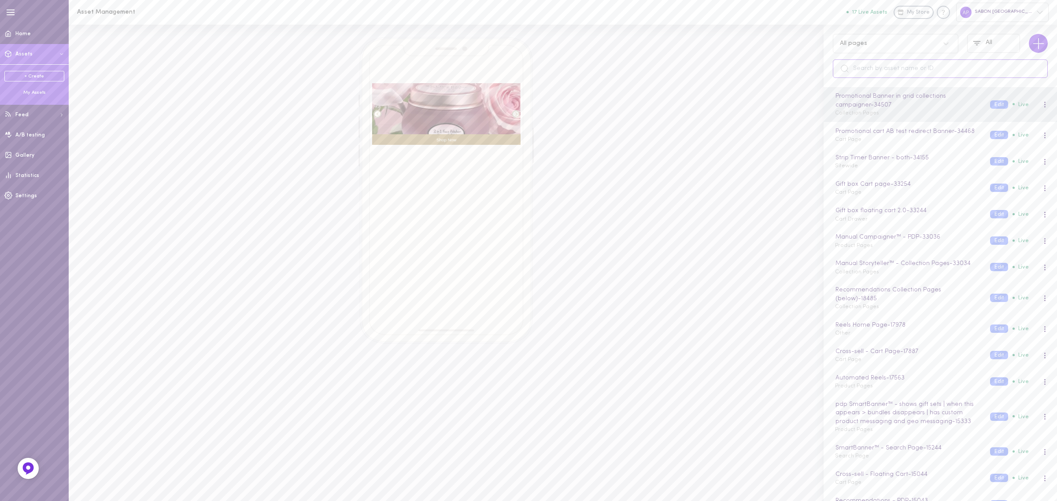
click at [915, 59] on input "text" at bounding box center [940, 68] width 215 height 19
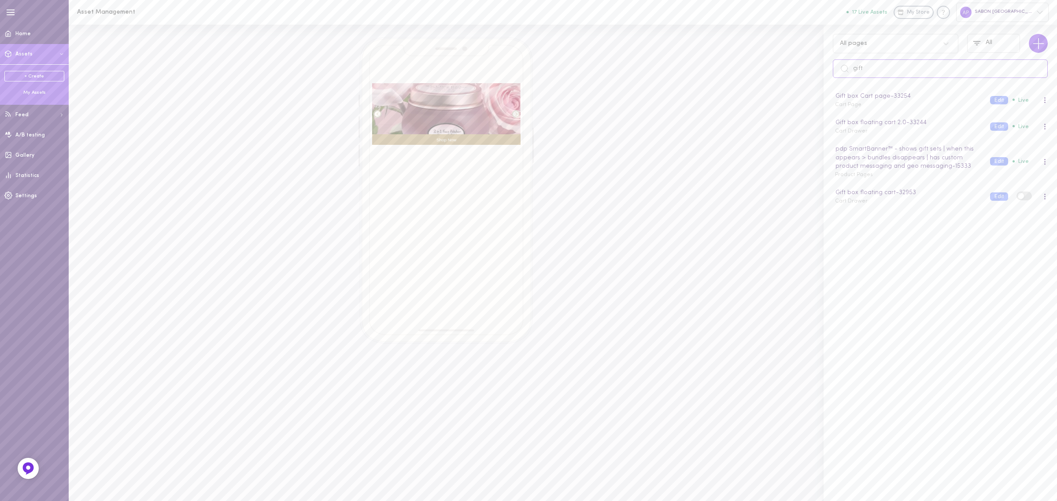
type input "gift"
click at [39, 89] on div "My Assets" at bounding box center [34, 92] width 60 height 7
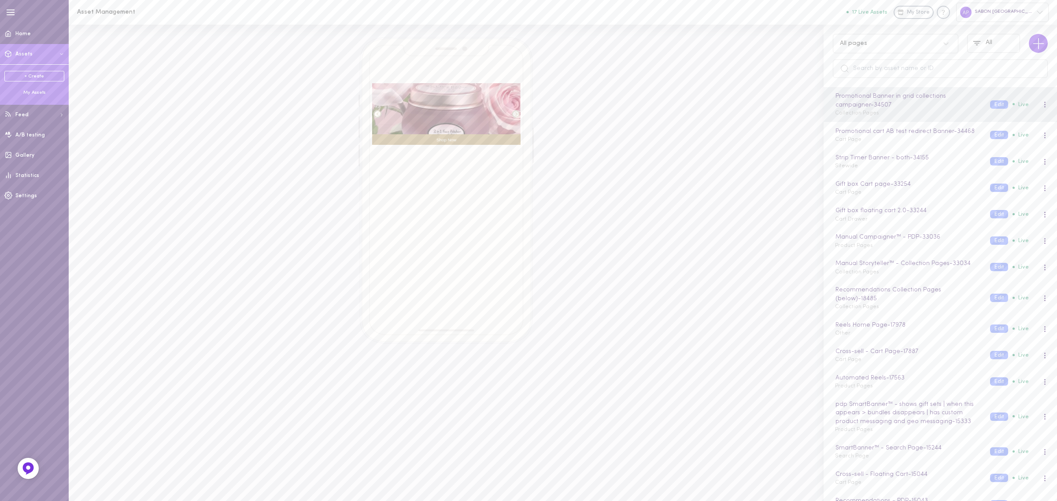
click at [914, 39] on div "All pages" at bounding box center [887, 43] width 103 height 8
click at [869, 89] on div "Product Pages" at bounding box center [896, 84] width 126 height 17
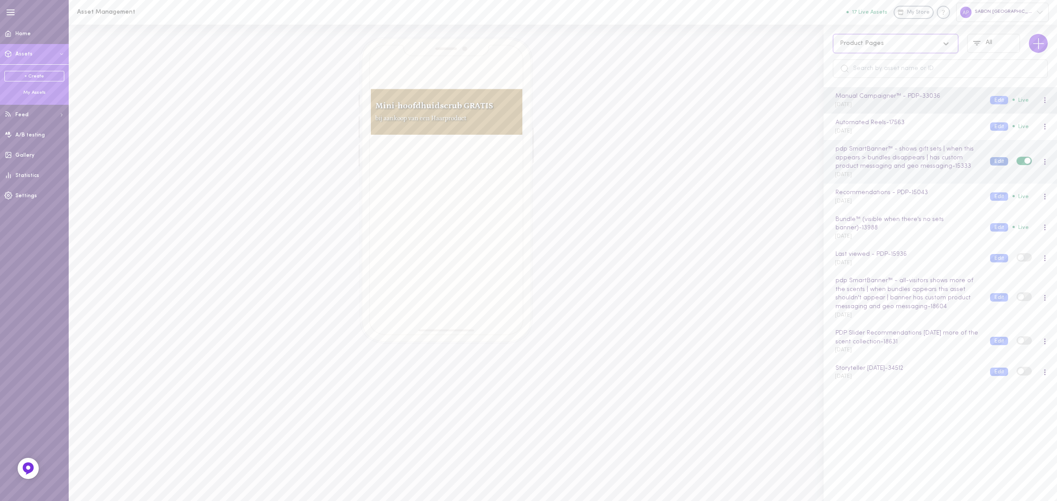
click at [990, 160] on button "Edit" at bounding box center [999, 161] width 18 height 8
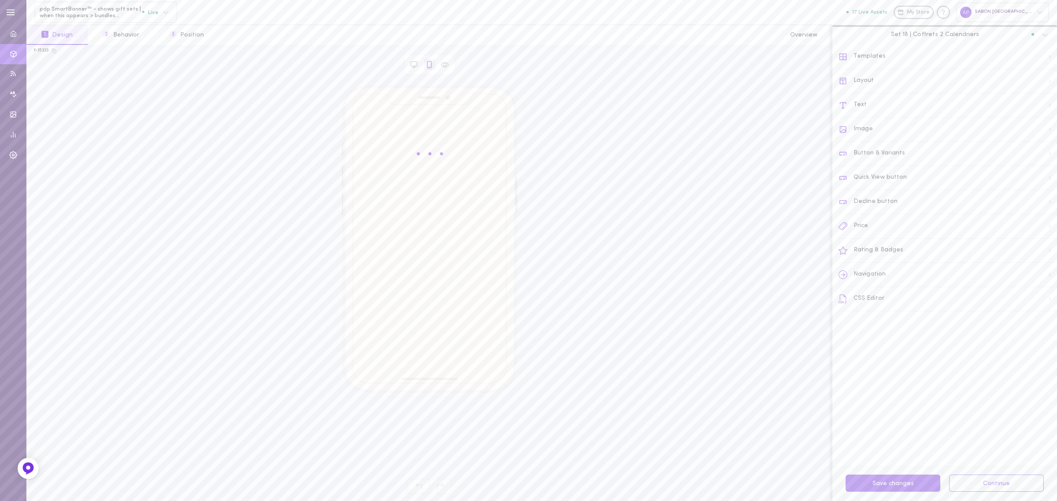
click at [880, 272] on div "Navigation" at bounding box center [948, 275] width 219 height 24
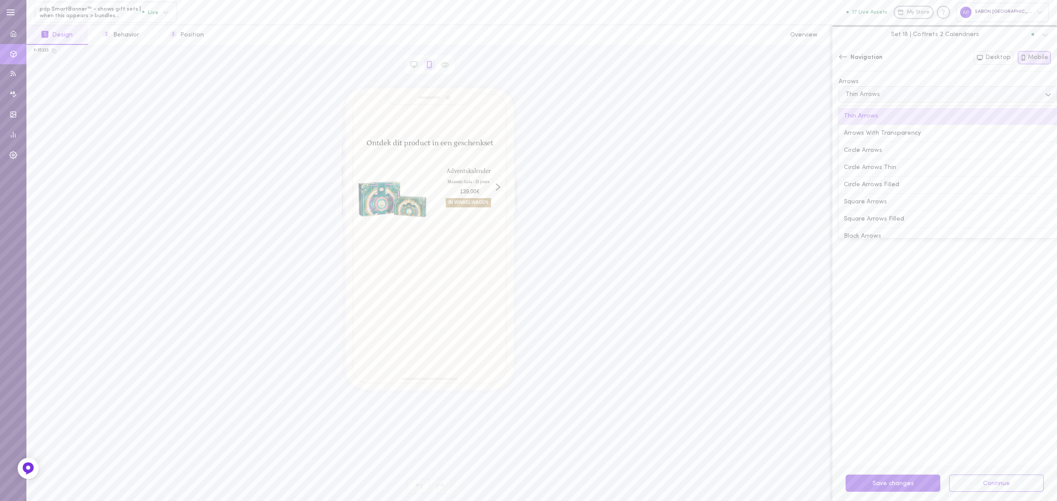
click at [914, 89] on div "Thin Arrows" at bounding box center [941, 95] width 200 height 12
click at [893, 225] on div "None" at bounding box center [948, 227] width 219 height 17
click at [890, 479] on button "Save 1 changes" at bounding box center [893, 483] width 95 height 17
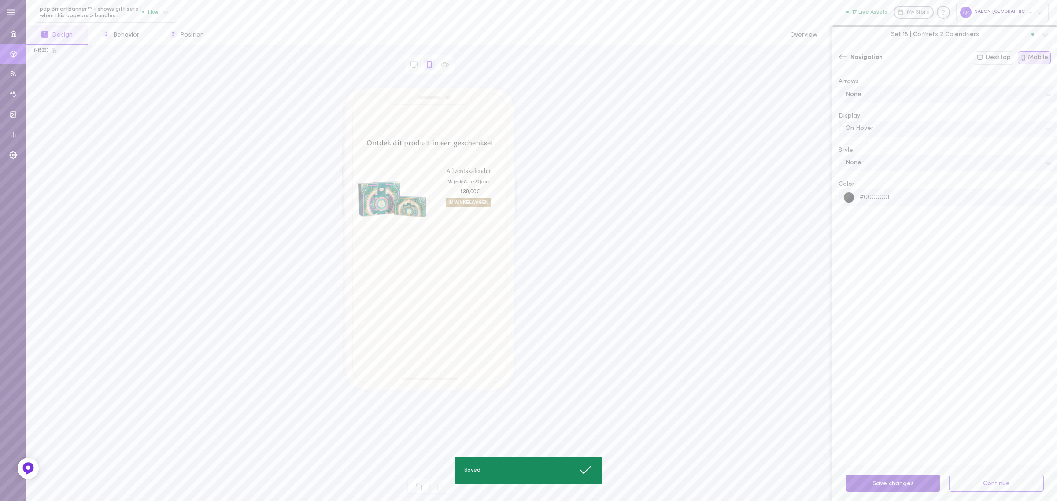
click at [891, 484] on button "Save changes" at bounding box center [893, 483] width 95 height 17
click at [181, 40] on button "3 Position" at bounding box center [187, 35] width 64 height 20
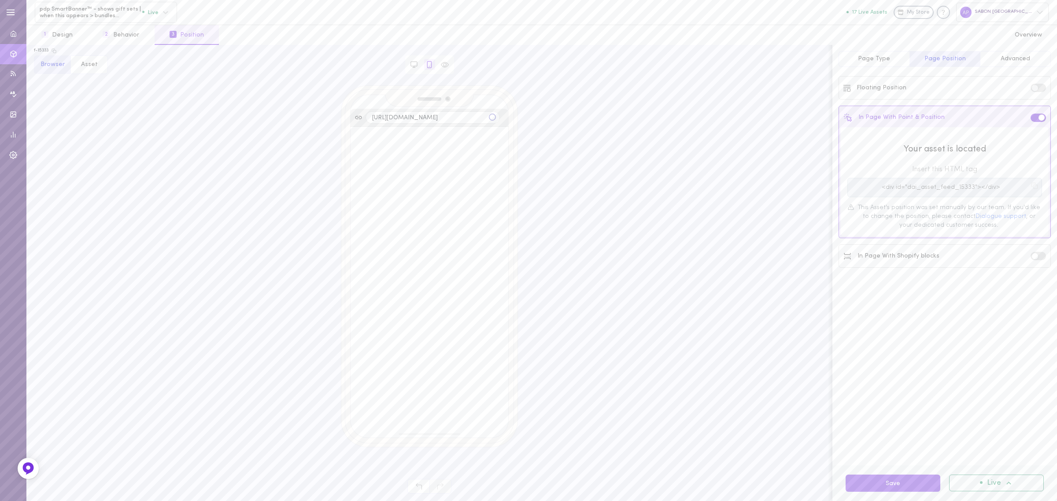
click at [999, 60] on button "Advanced" at bounding box center [1015, 59] width 71 height 16
click at [135, 37] on button "2 Behavior" at bounding box center [121, 35] width 67 height 20
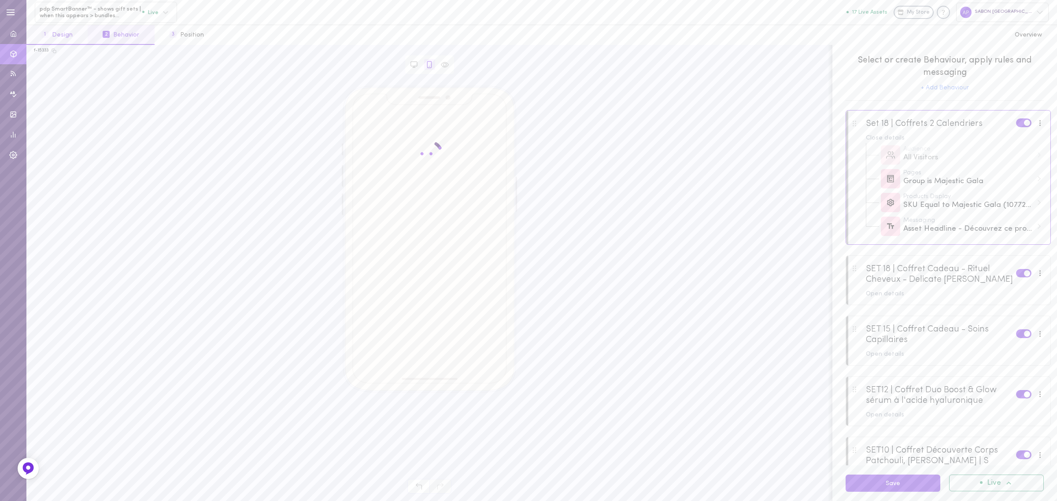
click at [77, 36] on button "1 Design" at bounding box center [56, 35] width 61 height 20
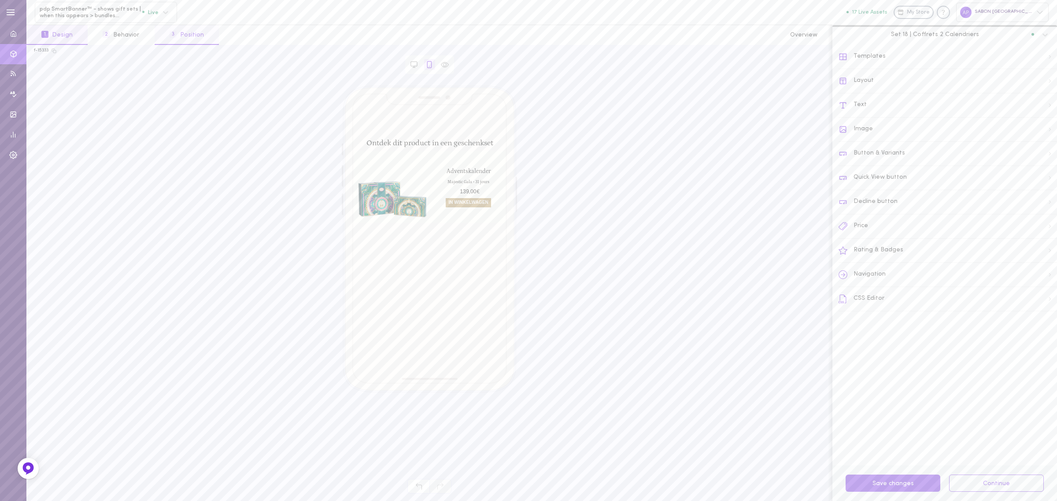
click at [183, 32] on button "3 Position" at bounding box center [187, 35] width 64 height 20
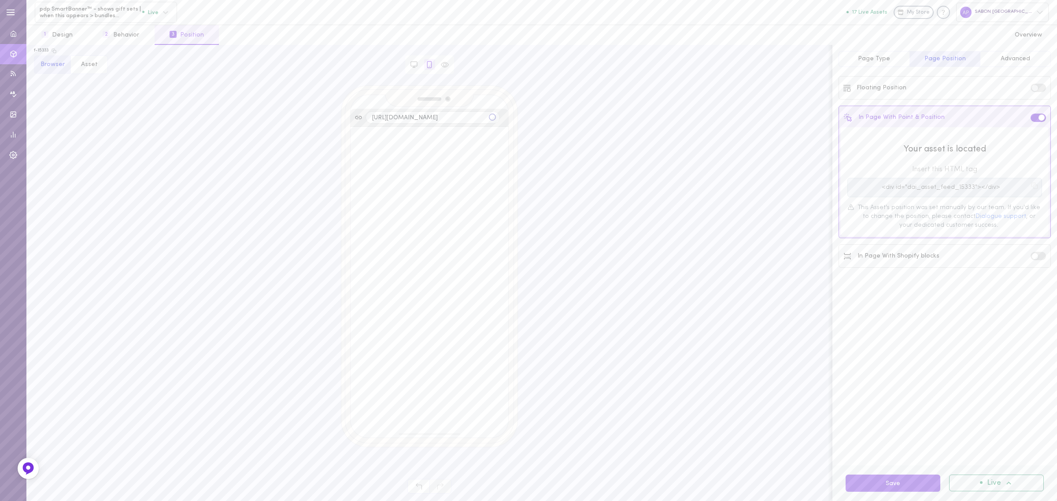
click at [1015, 63] on button "Advanced" at bounding box center [1015, 59] width 71 height 16
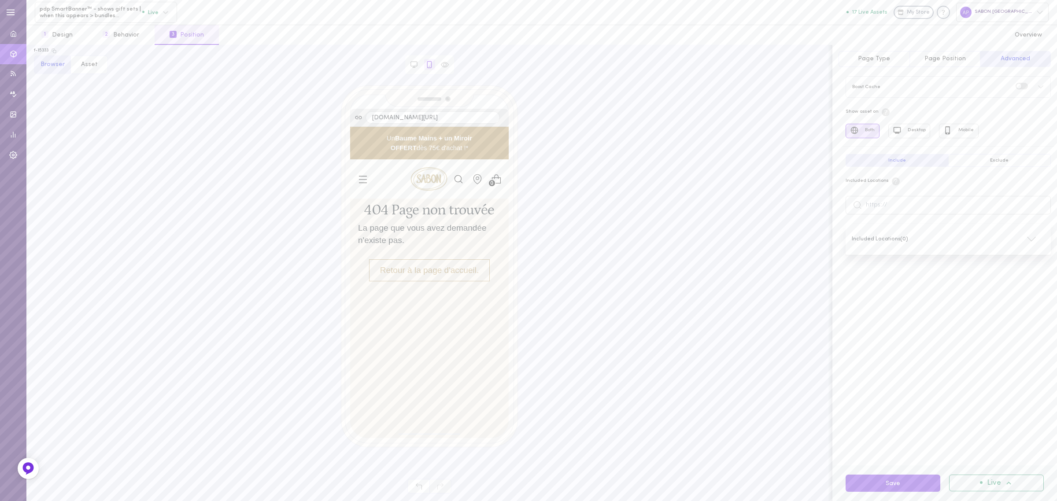
scroll to position [0, 0]
click at [81, 36] on button "1 Design" at bounding box center [56, 35] width 61 height 20
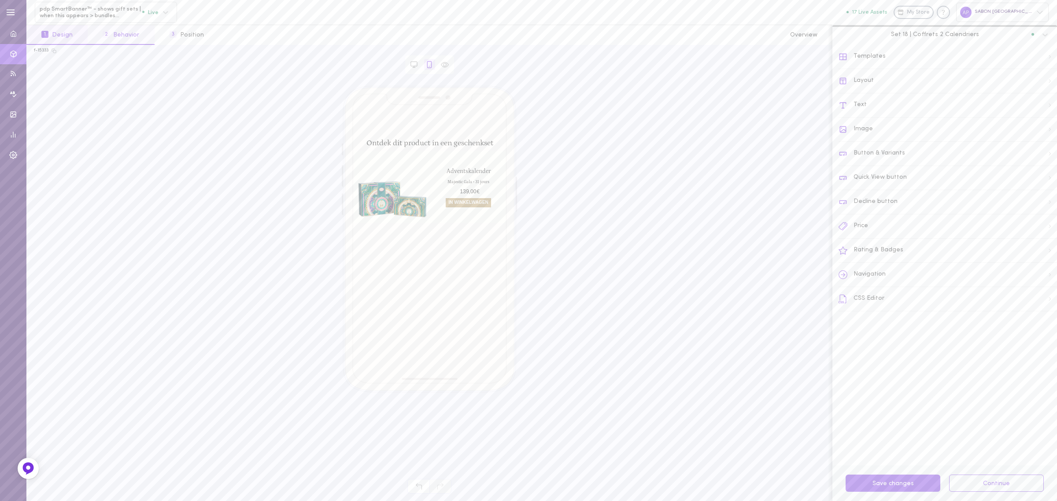
click at [134, 41] on button "2 Behavior" at bounding box center [121, 35] width 67 height 20
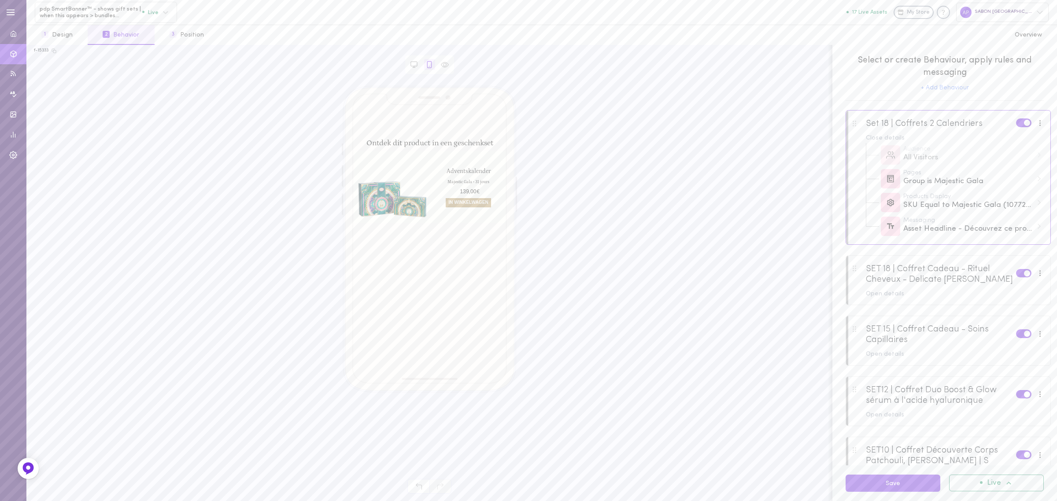
click at [860, 293] on div at bounding box center [948, 280] width 204 height 48
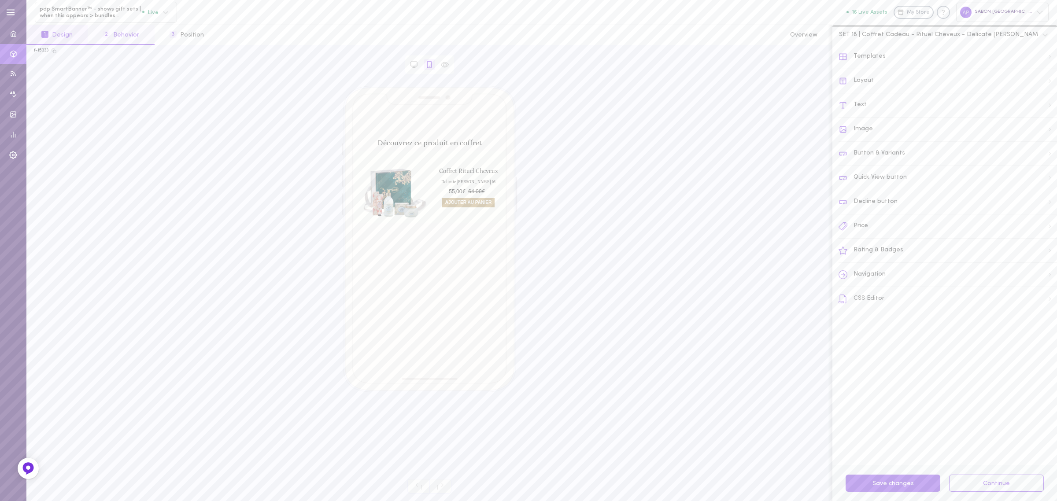
click at [139, 29] on button "2 Behavior" at bounding box center [121, 35] width 67 height 20
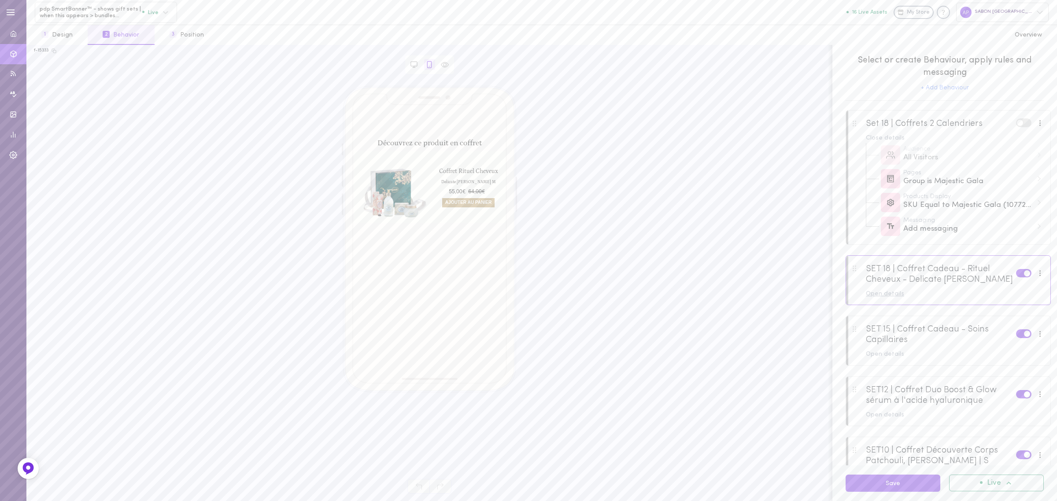
click at [906, 294] on div "Open details" at bounding box center [955, 294] width 178 height 6
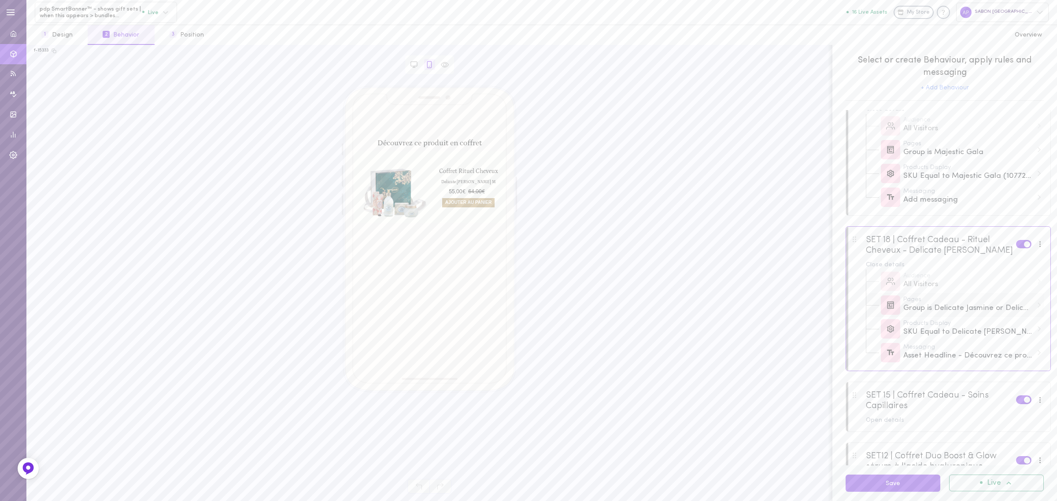
scroll to position [55, 0]
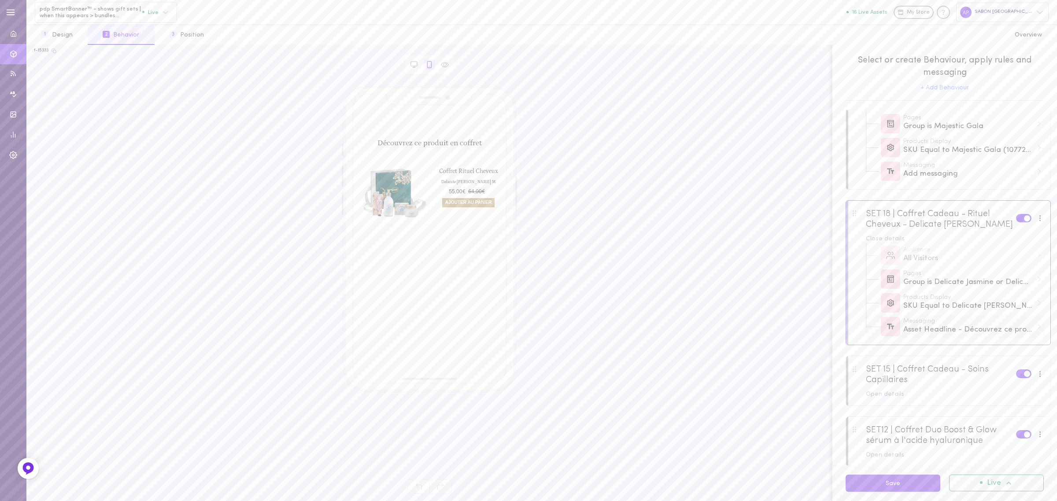
click at [955, 333] on div "Asset Headline - Découvrez ce produit en coffret" at bounding box center [969, 330] width 130 height 11
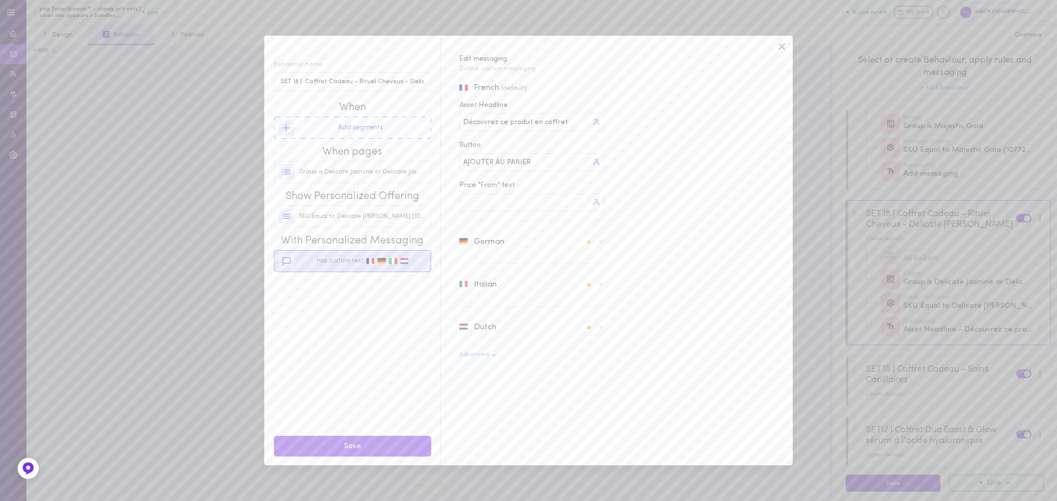
click at [368, 263] on span at bounding box center [371, 261] width 8 height 6
click at [482, 129] on div "Découvrez ce produit en coffret Découvrez ce produit en coffret" at bounding box center [531, 122] width 145 height 18
click at [482, 127] on input "Découvrez ce produit en coffret" at bounding box center [517, 122] width 109 height 10
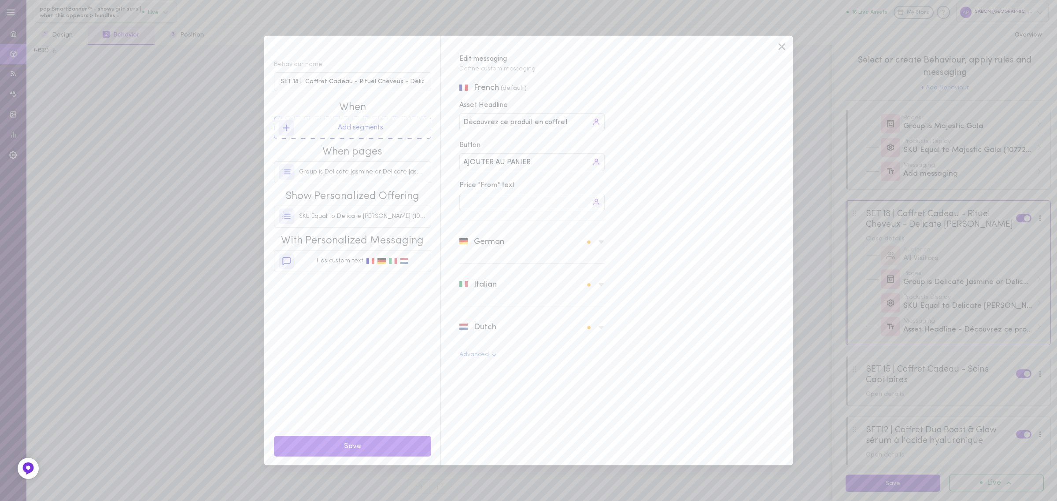
click at [482, 124] on input "Découvrez ce produit en coffret" at bounding box center [517, 122] width 109 height 10
click at [494, 159] on input "AJOUTER AU PANIER" at bounding box center [499, 162] width 72 height 10
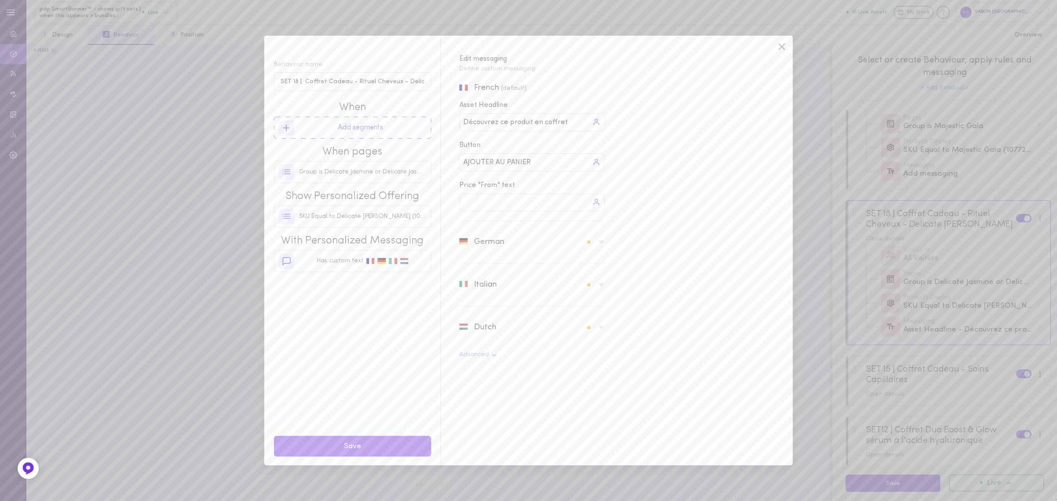
click at [494, 159] on input "AJOUTER AU PANIER" at bounding box center [499, 162] width 72 height 10
click at [510, 257] on div "German" at bounding box center [531, 242] width 145 height 30
click at [499, 282] on input "Entdecken Sie dieses Produkt in einem Geschenkset" at bounding box center [527, 279] width 128 height 10
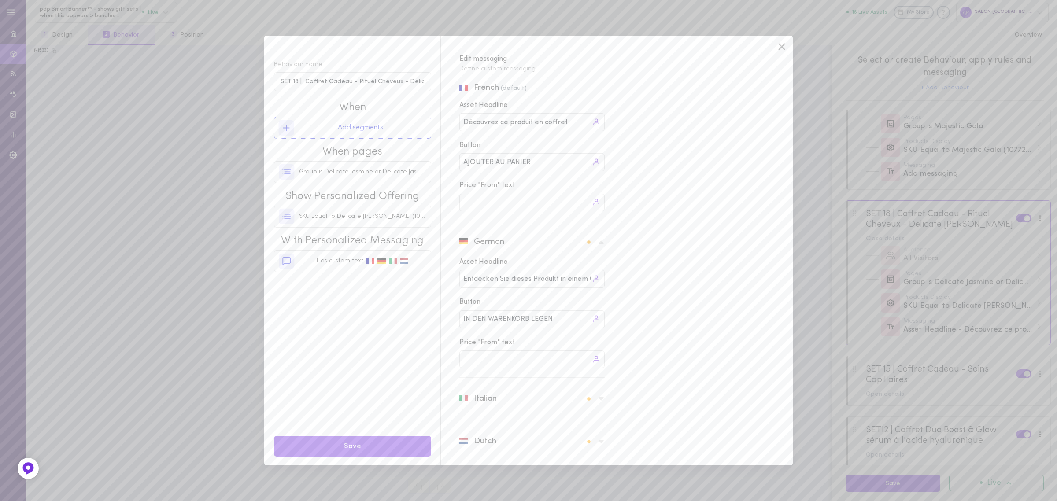
click at [494, 314] on div "IN DEN WARENKORB LEGEN IN DEN WARENKORB LEGEN" at bounding box center [531, 320] width 145 height 18
click at [494, 316] on input "IN DEN WARENKORB LEGEN" at bounding box center [510, 320] width 94 height 10
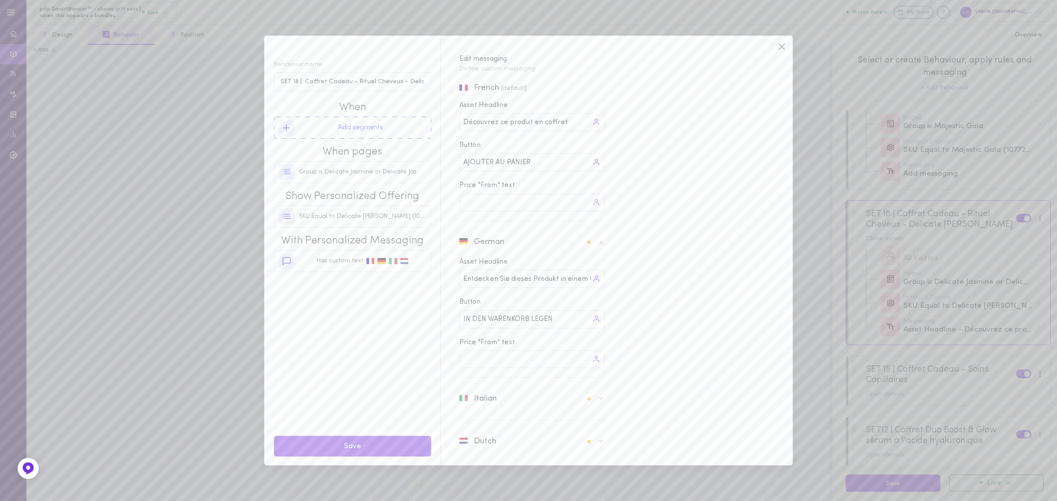
click at [494, 316] on input "IN DEN WARENKORB LEGEN" at bounding box center [510, 320] width 94 height 10
click at [539, 387] on div "Italian" at bounding box center [531, 379] width 145 height 30
click at [528, 363] on input "Scopri questo prodotto in un cofanetto" at bounding box center [527, 365] width 128 height 10
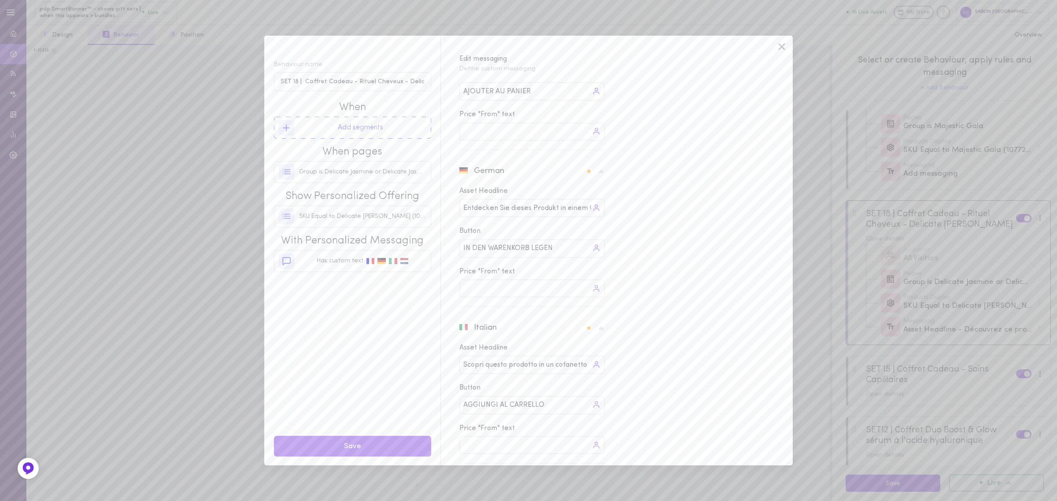
click at [528, 363] on input "Scopri questo prodotto in un cofanetto" at bounding box center [527, 365] width 128 height 10
click at [491, 405] on input "AGGIUNGI AL CARRELLO" at bounding box center [505, 405] width 85 height 10
click at [498, 422] on div "Dutch" at bounding box center [531, 422] width 145 height 30
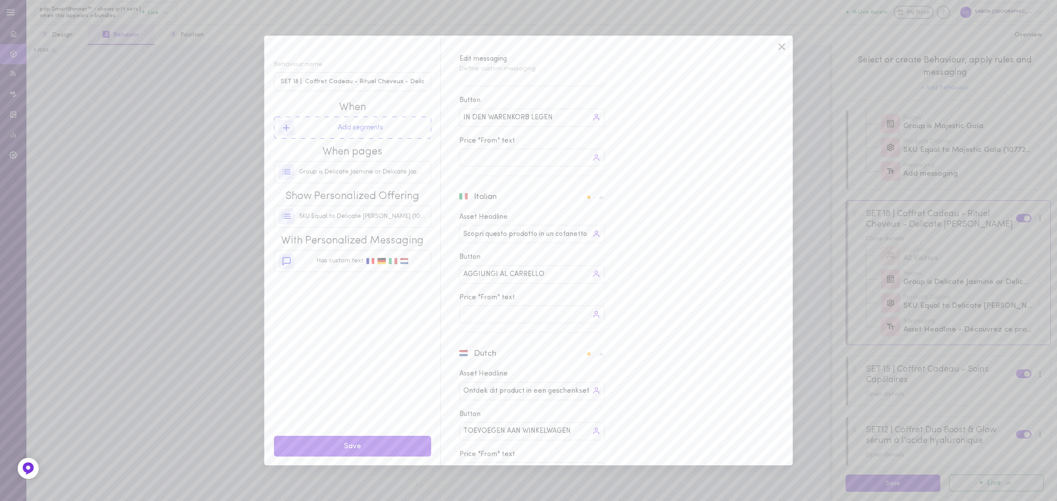
scroll to position [204, 0]
click at [506, 388] on input "Ontdek dit product in een geschenkset" at bounding box center [527, 389] width 128 height 10
click at [541, 428] on input "TOEVOEGEN AAN WINKELWAGEN" at bounding box center [519, 429] width 112 height 10
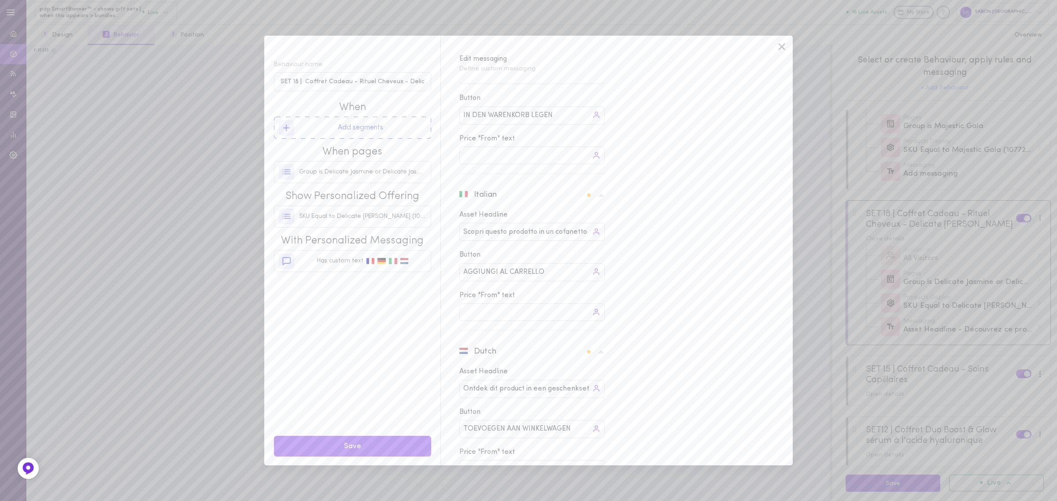
click at [541, 428] on input "TOEVOEGEN AAN WINKELWAGEN" at bounding box center [519, 429] width 112 height 10
drag, startPoint x: 984, startPoint y: 147, endPoint x: 989, endPoint y: 152, distance: 8.1
click at [986, 147] on div "Behaviour name SET 18 | Coffret Cadeau - Rituel Cheveux - Delicate Jasmine When…" at bounding box center [528, 250] width 1057 height 501
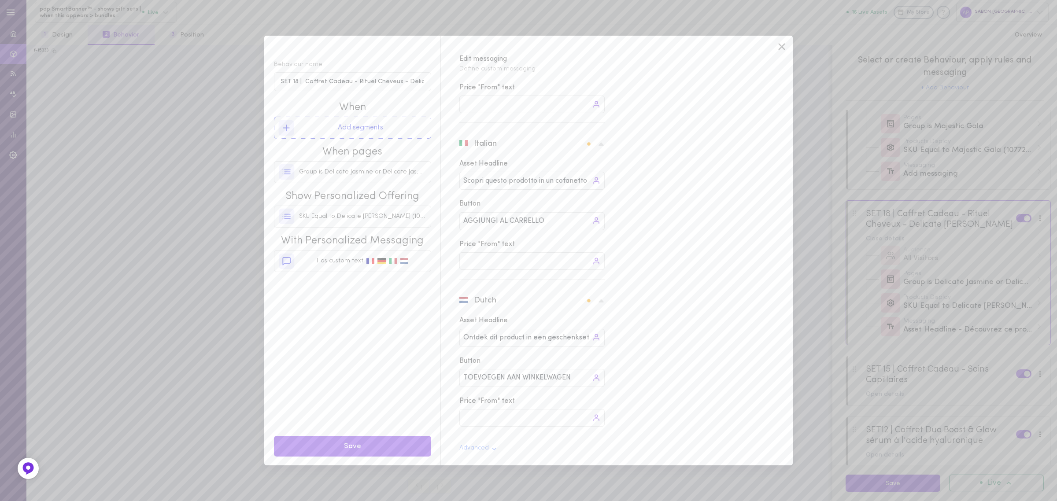
click at [785, 48] on icon at bounding box center [781, 46] width 13 height 13
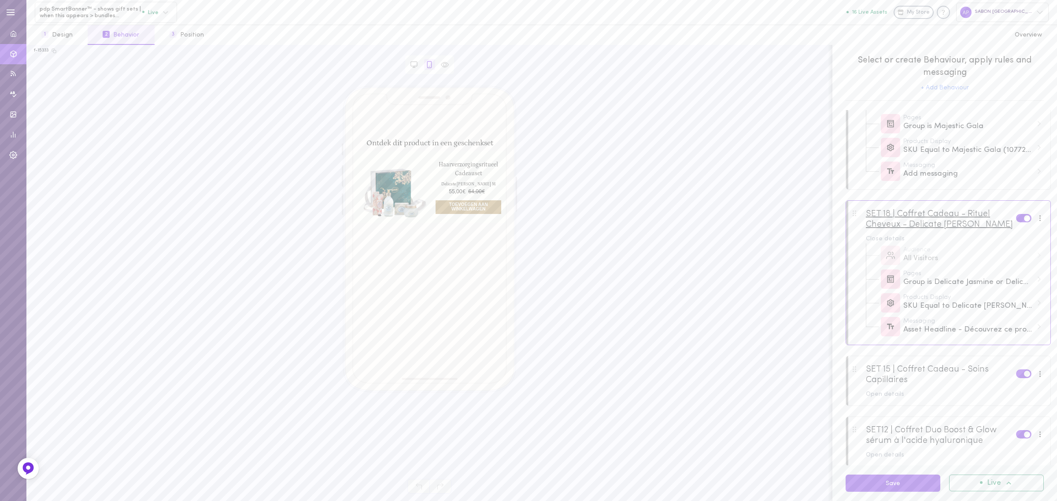
scroll to position [0, 0]
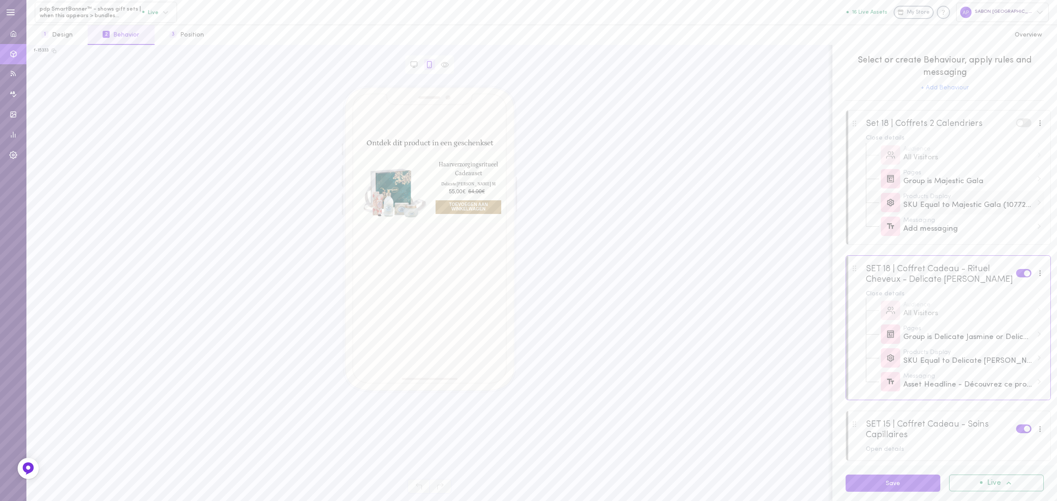
click at [977, 203] on div "SKU Equal to Majestic Gala (10772719010126)" at bounding box center [969, 205] width 130 height 11
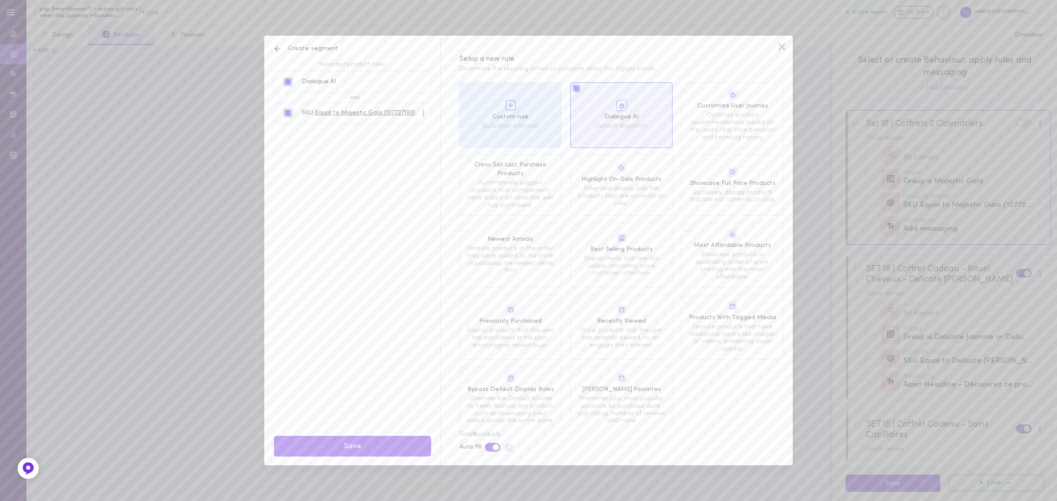
click at [779, 37] on div "Setup a new rule Determine the resulting action or outcome when the trigger occ…" at bounding box center [617, 59] width 352 height 47
click at [780, 45] on icon at bounding box center [782, 47] width 7 height 7
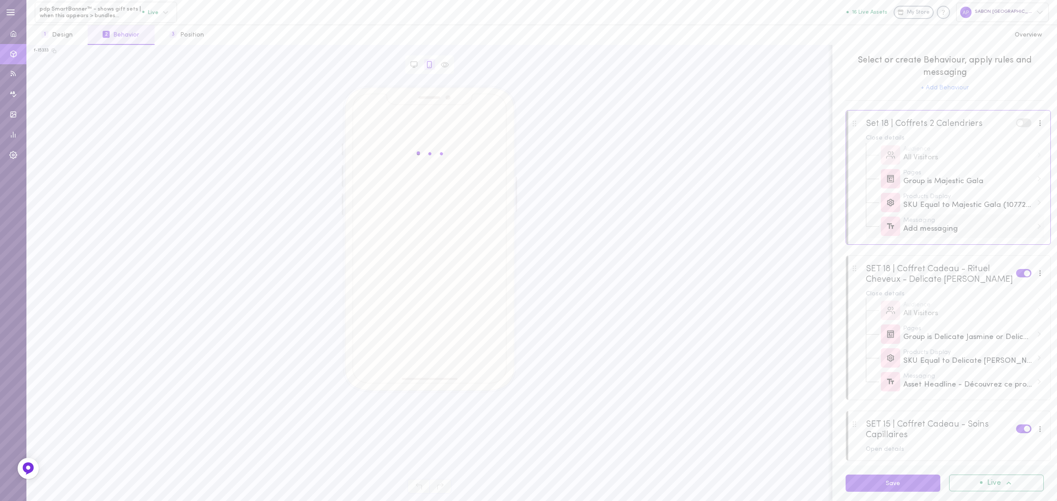
click at [939, 226] on div "Add messaging" at bounding box center [969, 229] width 130 height 11
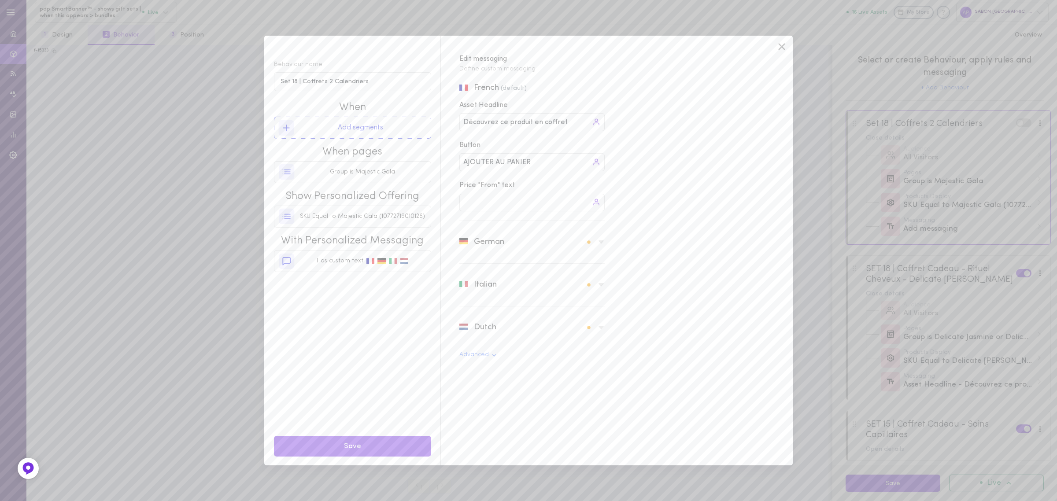
click at [527, 333] on div "Dutch" at bounding box center [531, 328] width 145 height 30
drag, startPoint x: 520, startPoint y: 404, endPoint x: 446, endPoint y: 399, distance: 74.2
click at [446, 399] on div "French (default) Asset Headline Découvrez ce produit en coffret Découvrez ce pr…" at bounding box center [612, 273] width 343 height 383
type input "IN WINKELWAGEN"
click at [364, 442] on button "Save" at bounding box center [352, 446] width 157 height 21
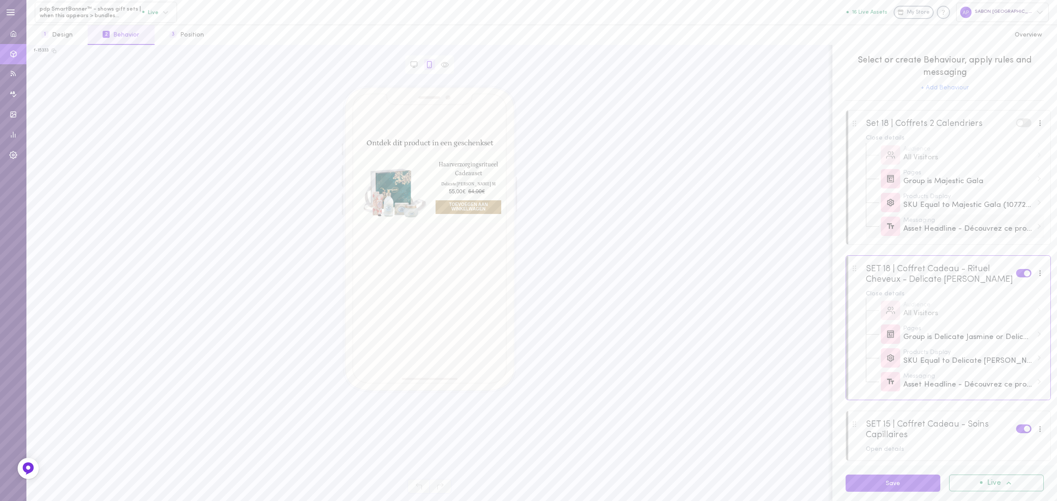
click at [962, 230] on div "Asset Headline - Découvrez ce produit en coffret" at bounding box center [969, 229] width 130 height 11
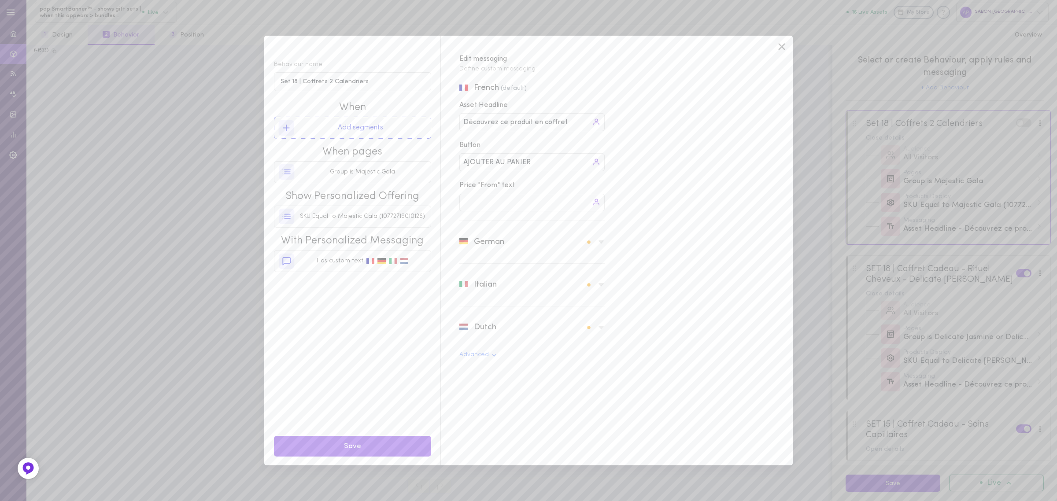
click at [512, 256] on div "German" at bounding box center [531, 242] width 145 height 30
drag, startPoint x: 571, startPoint y: 302, endPoint x: 549, endPoint y: 299, distance: 22.3
click at [549, 299] on div "IN DEN WARENKORB LEGEN IN DEN WARENKORB LEGEN" at bounding box center [531, 299] width 145 height 18
click at [526, 300] on input "IN DEN WARENKORB LEGEN" at bounding box center [510, 299] width 94 height 10
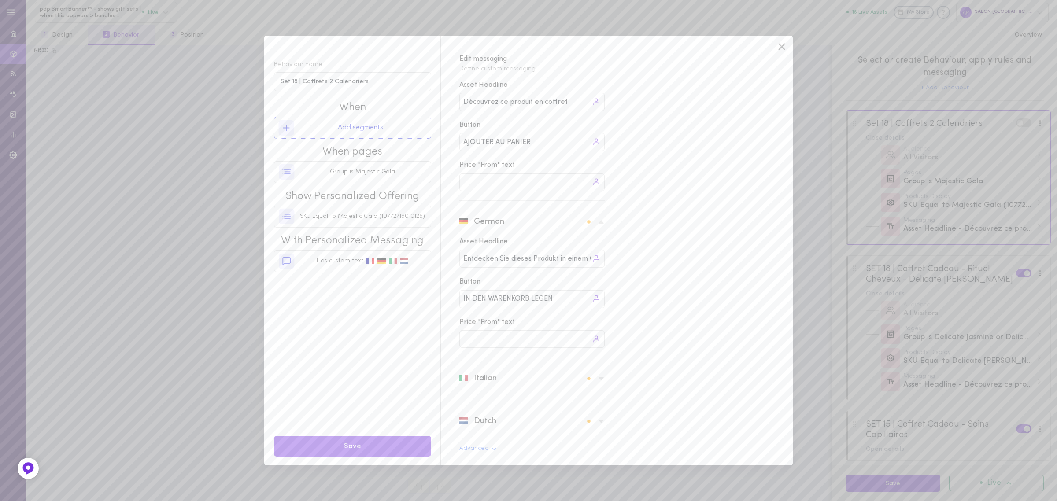
drag, startPoint x: 531, startPoint y: 300, endPoint x: 558, endPoint y: 302, distance: 27.4
click at [558, 302] on div "IN DEN WARENKORB LEGEN IN DEN WARENKORB LEGEN" at bounding box center [531, 299] width 145 height 18
type input "IN DEN WARENKORB"
click at [386, 444] on button "Save" at bounding box center [352, 446] width 157 height 21
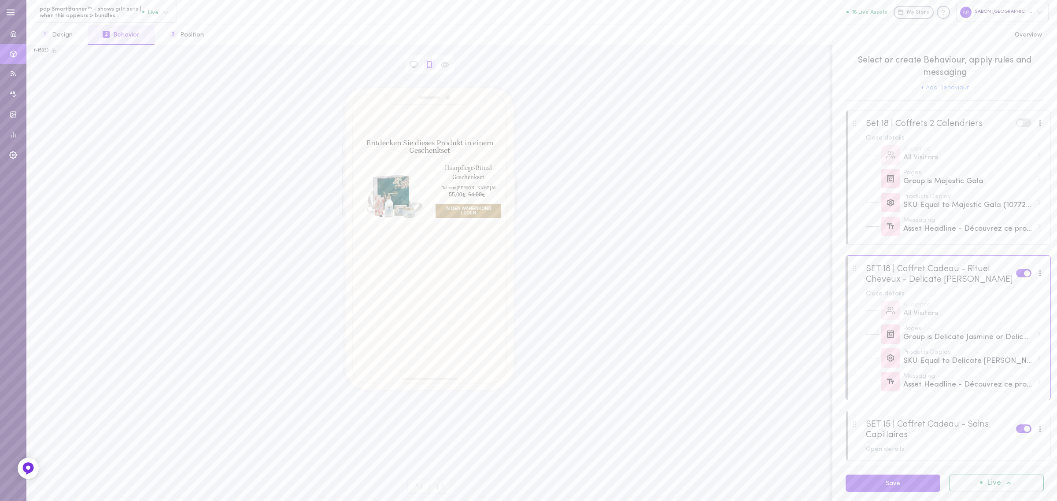
click at [1017, 124] on span at bounding box center [1020, 123] width 6 height 6
click at [0, 0] on input "checkbox" at bounding box center [0, 0] width 0 height 0
click at [896, 489] on button "Save" at bounding box center [893, 483] width 95 height 17
click at [168, 10] on icon at bounding box center [165, 12] width 9 height 9
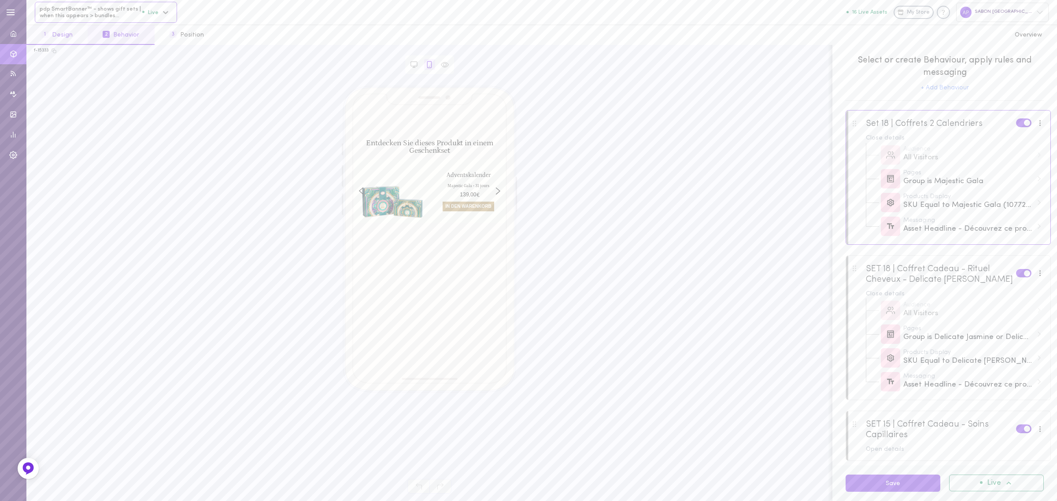
click at [72, 37] on button "1 Design" at bounding box center [56, 35] width 61 height 20
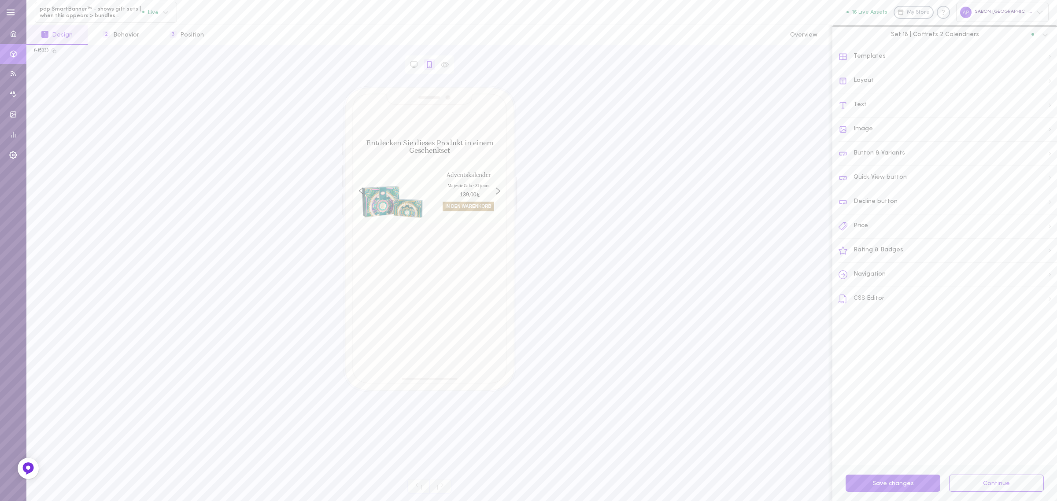
click at [955, 54] on div "Templates" at bounding box center [948, 57] width 219 height 24
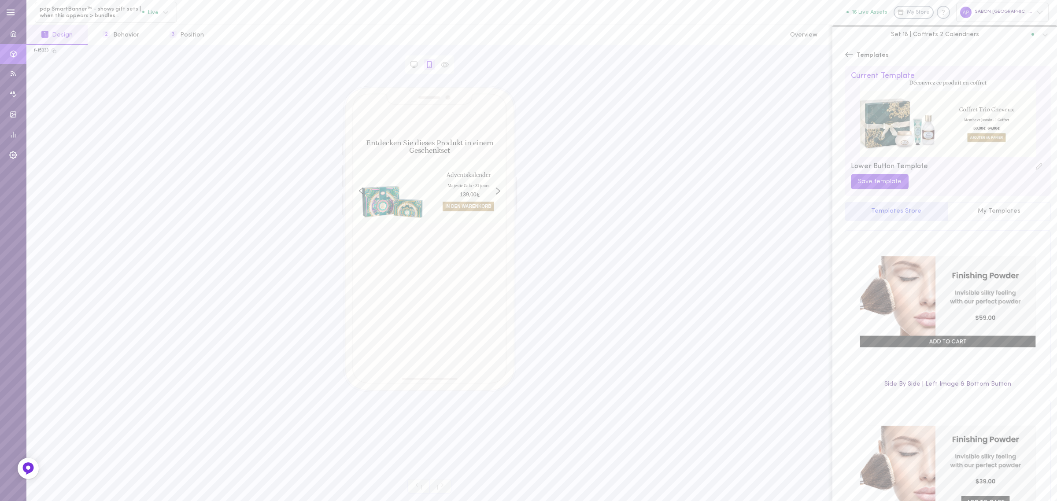
click at [851, 56] on icon at bounding box center [849, 54] width 9 height 9
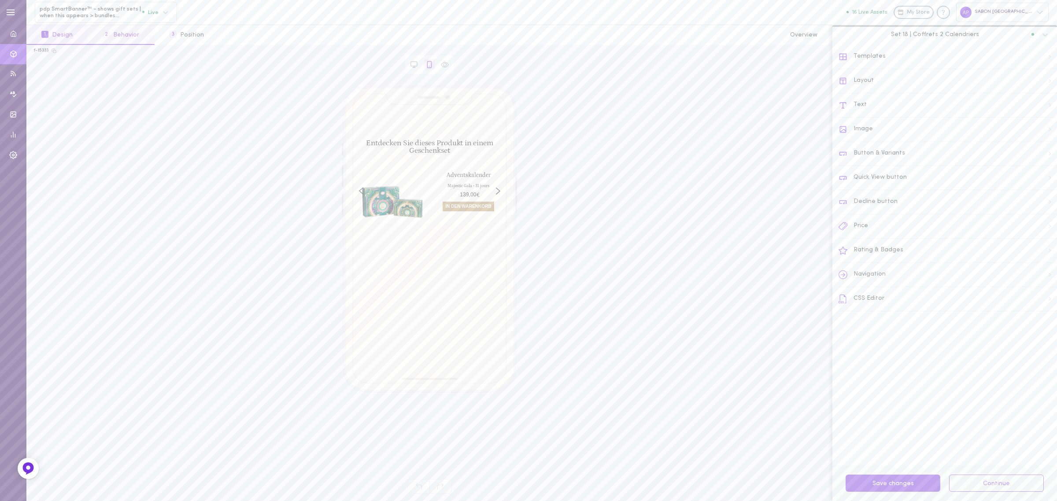
click at [108, 42] on button "2 Behavior" at bounding box center [121, 35] width 67 height 20
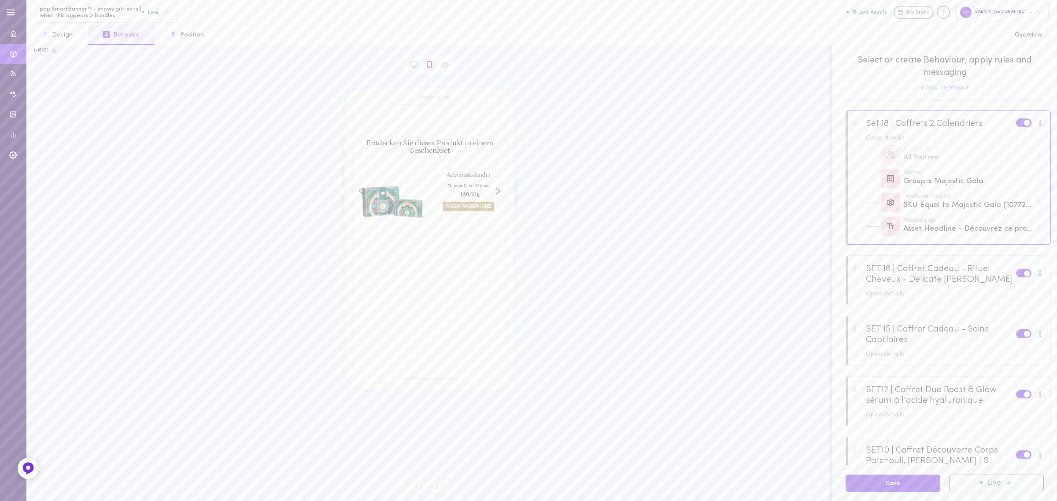
click at [860, 289] on div at bounding box center [948, 280] width 204 height 48
click at [77, 40] on button "1 Design" at bounding box center [56, 35] width 61 height 20
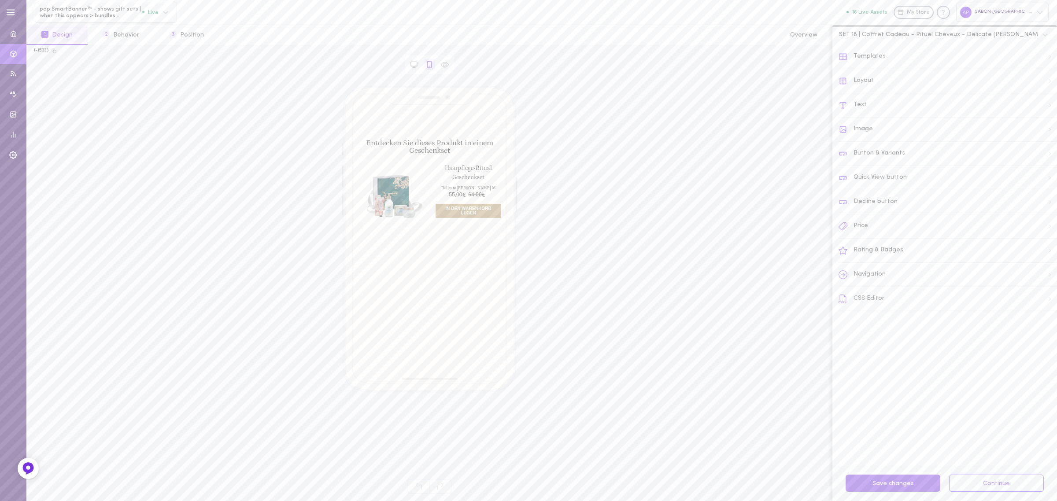
click at [941, 55] on div "Templates" at bounding box center [948, 57] width 219 height 24
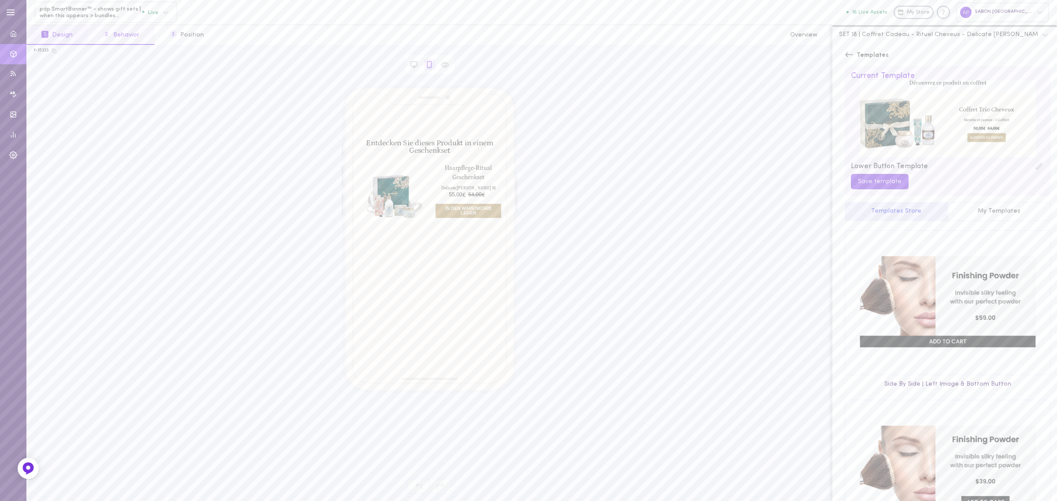
click at [120, 34] on button "2 Behavior" at bounding box center [121, 35] width 67 height 20
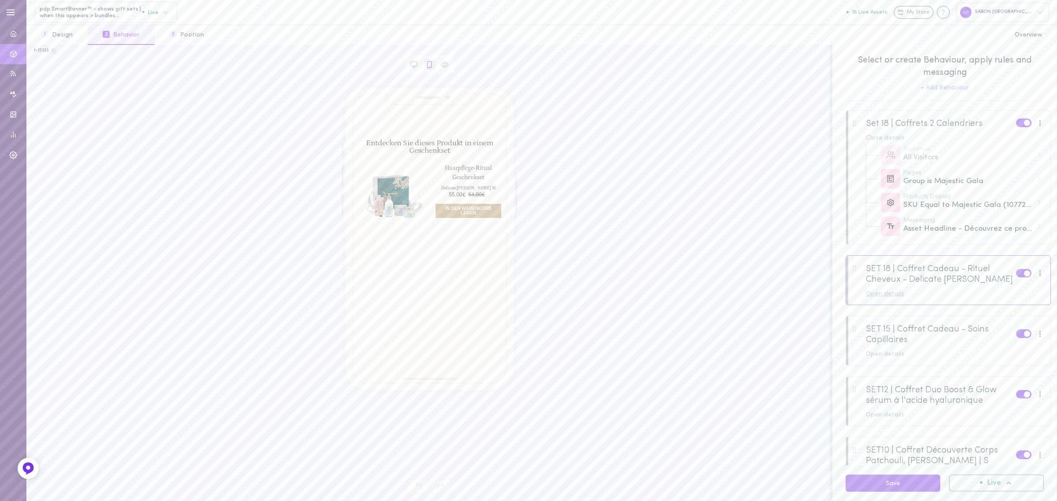
click at [891, 294] on div "Open details" at bounding box center [955, 294] width 178 height 6
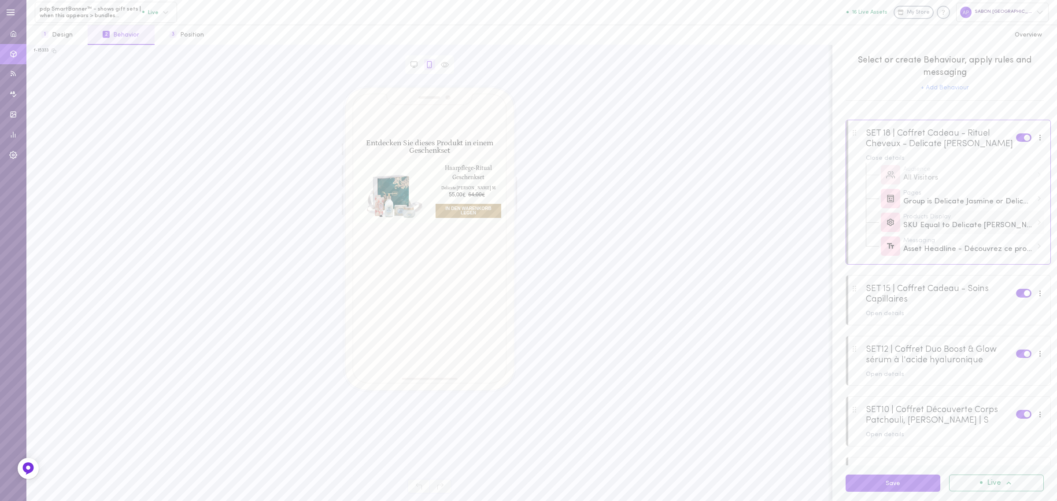
scroll to position [110, 0]
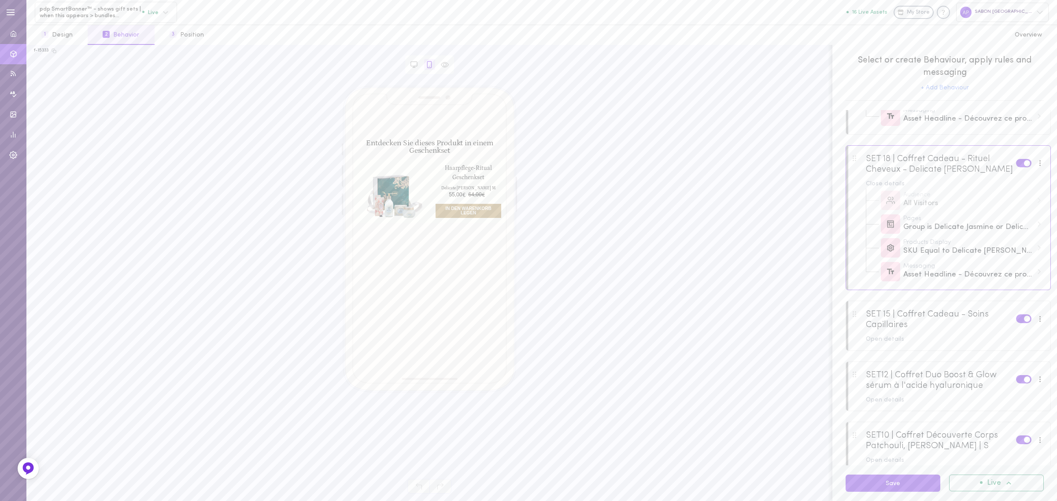
click at [1035, 167] on div at bounding box center [1040, 164] width 11 height 10
click at [955, 276] on div "Asset Headline - Découvrez ce produit en coffret" at bounding box center [969, 275] width 130 height 11
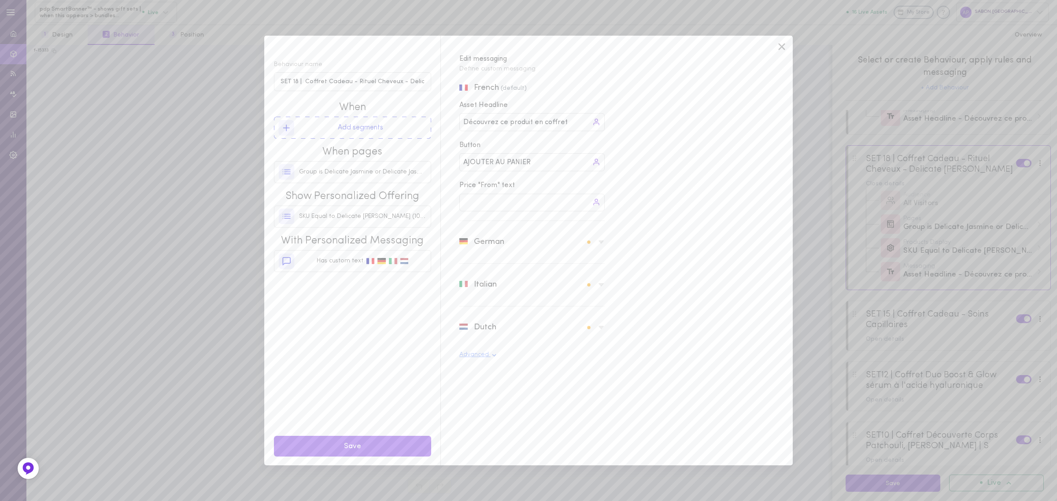
click at [471, 357] on button "Advanced" at bounding box center [478, 355] width 38 height 7
click at [778, 45] on icon at bounding box center [781, 46] width 13 height 13
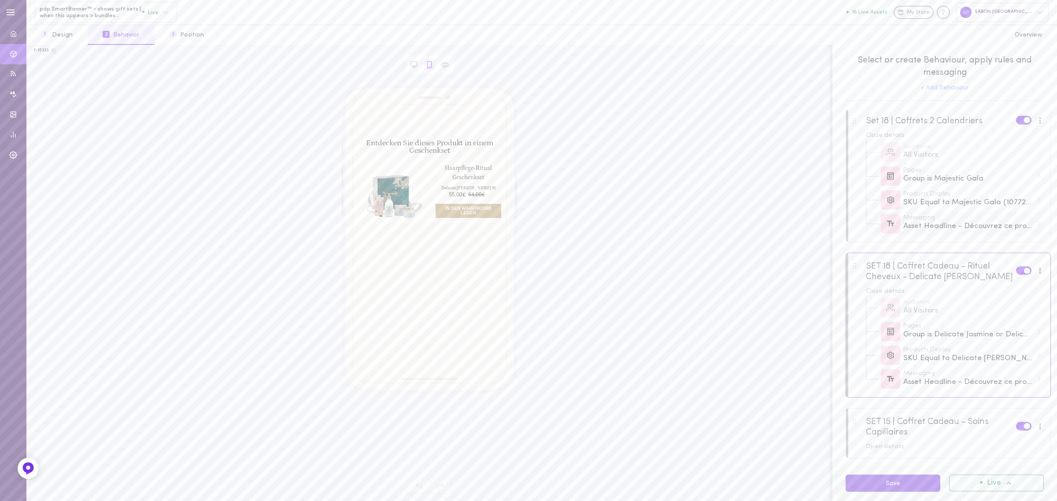
scroll to position [0, 0]
click at [946, 229] on div "Asset Headline - Découvrez ce produit en coffret" at bounding box center [969, 229] width 130 height 11
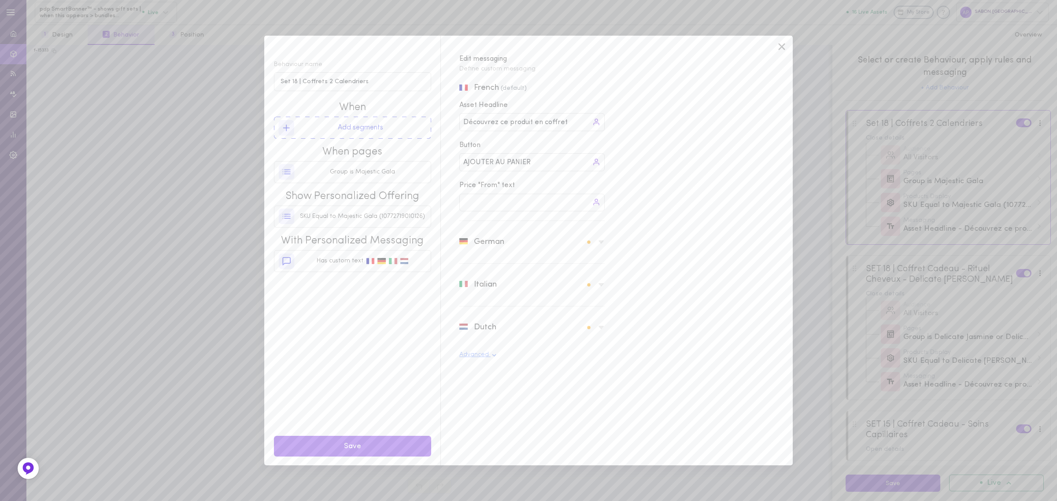
click at [475, 359] on button "Advanced" at bounding box center [478, 355] width 38 height 7
click at [371, 175] on span "Group is Majestic Gala" at bounding box center [362, 172] width 65 height 9
click at [538, 87] on span "Majestic Gala" at bounding box center [524, 88] width 56 height 9
click at [775, 47] on icon at bounding box center [781, 46] width 13 height 13
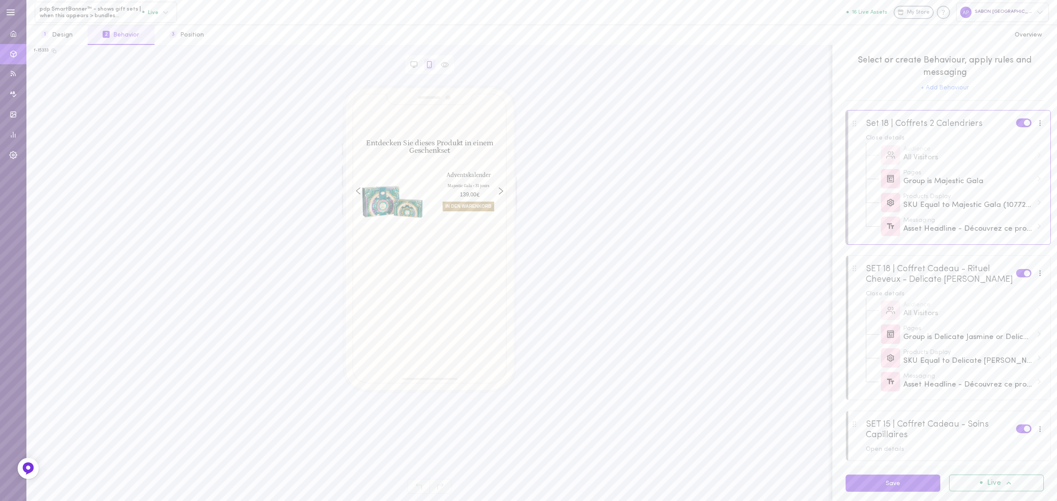
click at [500, 189] on icon "Right arrow" at bounding box center [501, 191] width 5 height 7
click at [500, 189] on icon "Right arrow" at bounding box center [502, 191] width 4 height 6
click at [66, 36] on button "1 Design" at bounding box center [56, 35] width 61 height 20
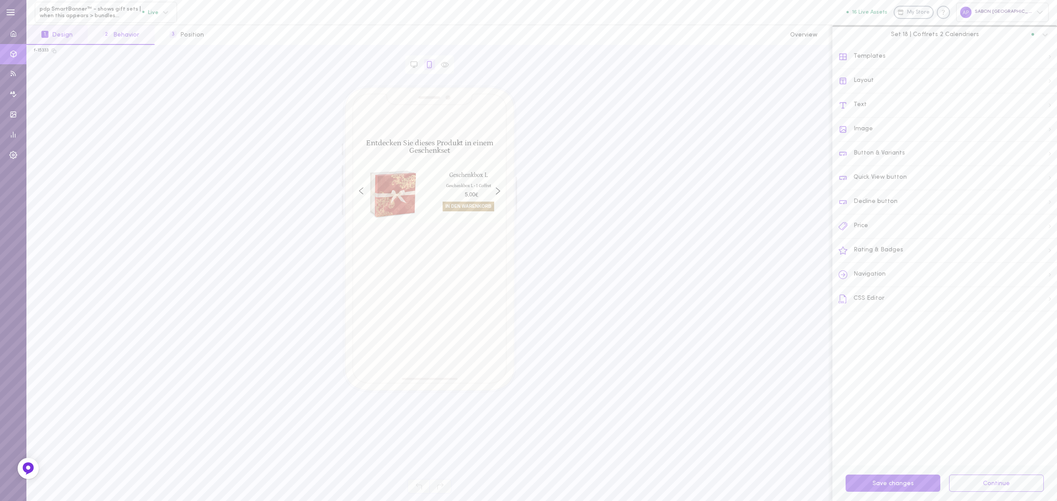
click at [130, 44] on button "2 Behavior" at bounding box center [121, 35] width 67 height 20
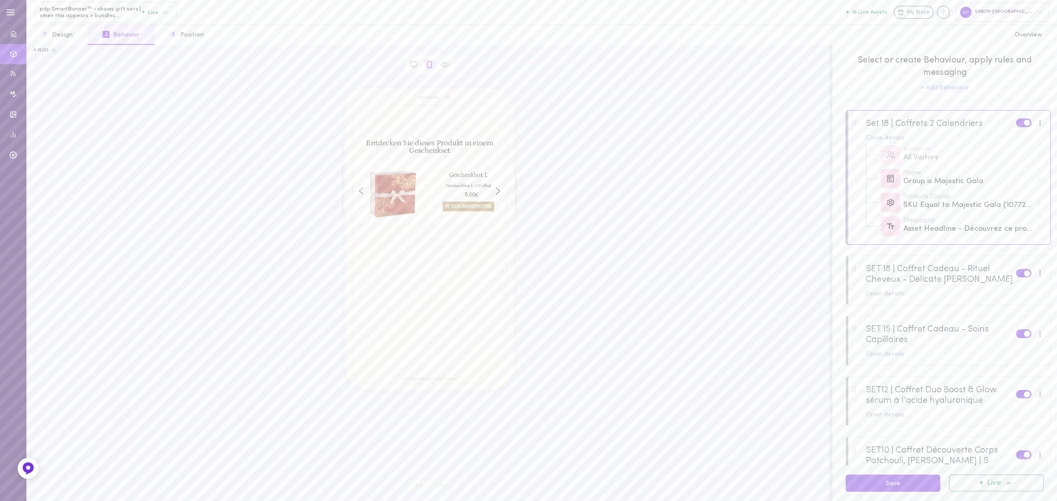
click at [968, 300] on div at bounding box center [948, 280] width 204 height 48
click at [54, 40] on button "1 Design" at bounding box center [56, 35] width 61 height 20
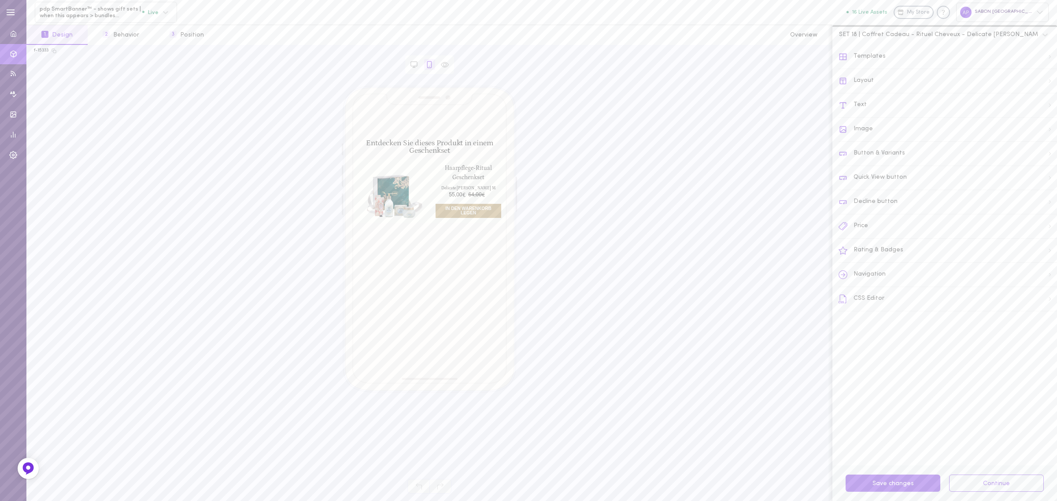
click at [908, 74] on div "Layout" at bounding box center [948, 81] width 219 height 24
click at [837, 58] on div "Layout Both Desktop Mobile" at bounding box center [945, 61] width 225 height 33
click at [840, 57] on icon at bounding box center [843, 56] width 8 height 5
click at [921, 150] on div "Button & Variants" at bounding box center [948, 154] width 219 height 24
click at [989, 61] on button "Desktop" at bounding box center [994, 58] width 40 height 14
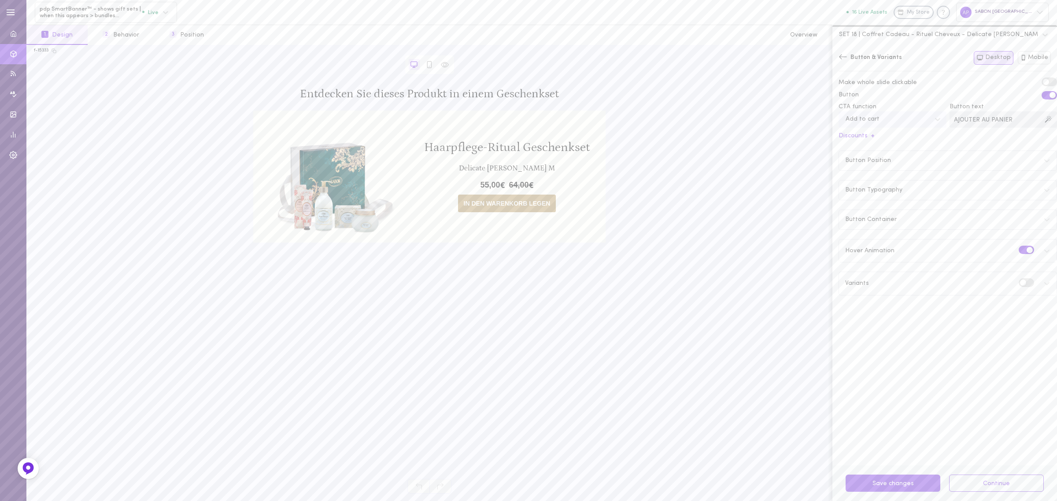
click at [834, 56] on div "Button & Variants Both Desktop Mobile" at bounding box center [945, 61] width 225 height 33
click at [847, 60] on icon at bounding box center [843, 56] width 9 height 9
click at [889, 84] on div "Layout" at bounding box center [948, 81] width 219 height 24
click at [907, 354] on div "Asset Behavior" at bounding box center [948, 354] width 218 height 19
click at [849, 56] on div "Layout" at bounding box center [855, 57] width 32 height 9
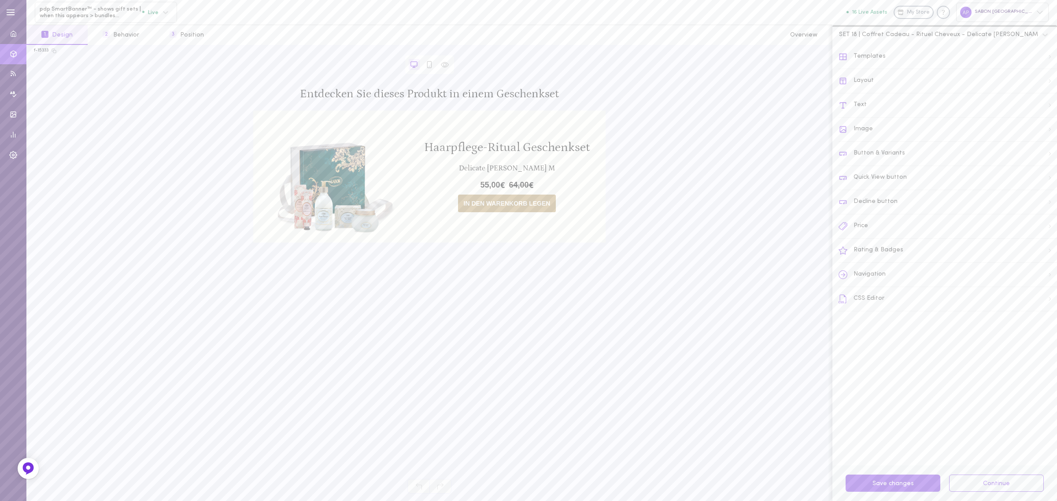
click at [855, 54] on div "Templates" at bounding box center [948, 57] width 219 height 24
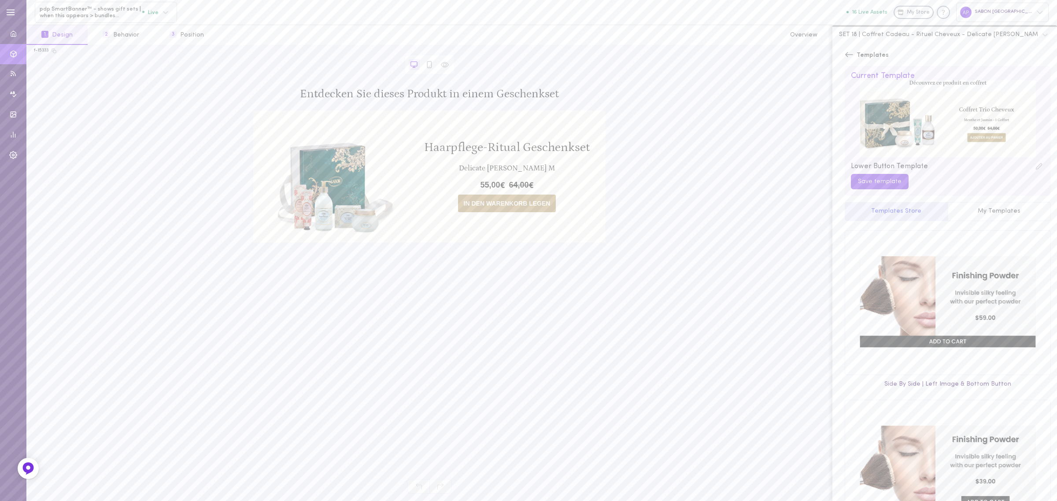
click at [842, 54] on div "Templates Current Template Lower Button Template Save template Templates Store …" at bounding box center [948, 134] width 219 height 179
click at [141, 39] on button "2 Behavior" at bounding box center [121, 35] width 67 height 20
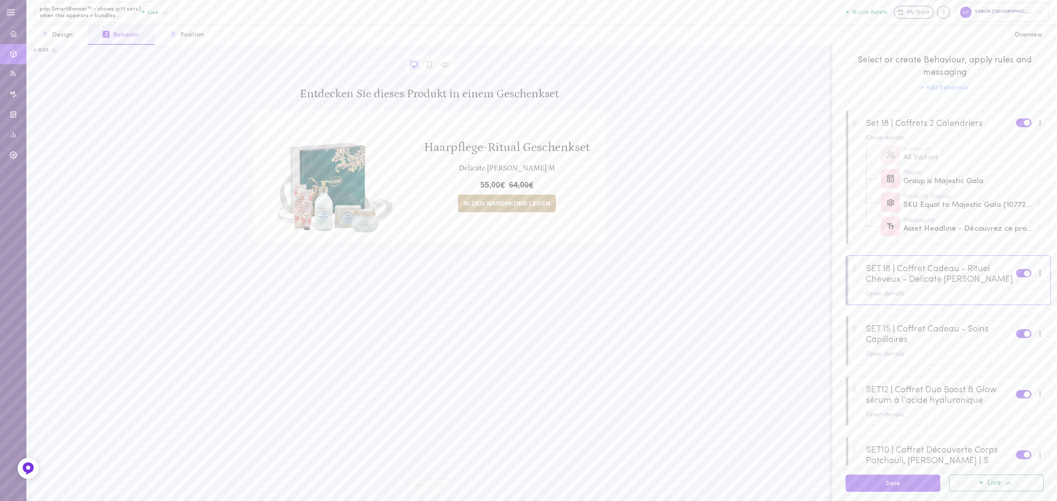
click at [941, 117] on div at bounding box center [948, 135] width 204 height 48
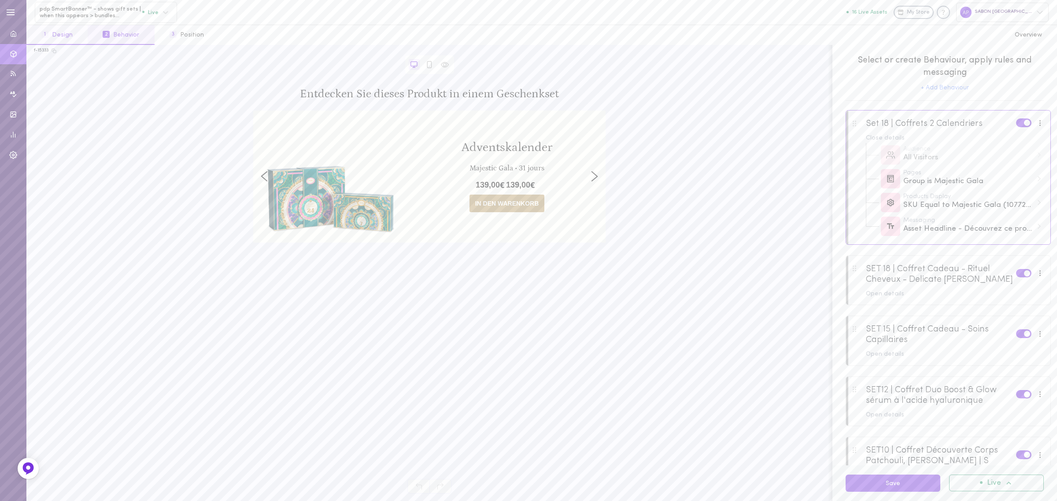
click at [47, 32] on span "1" at bounding box center [44, 34] width 7 height 7
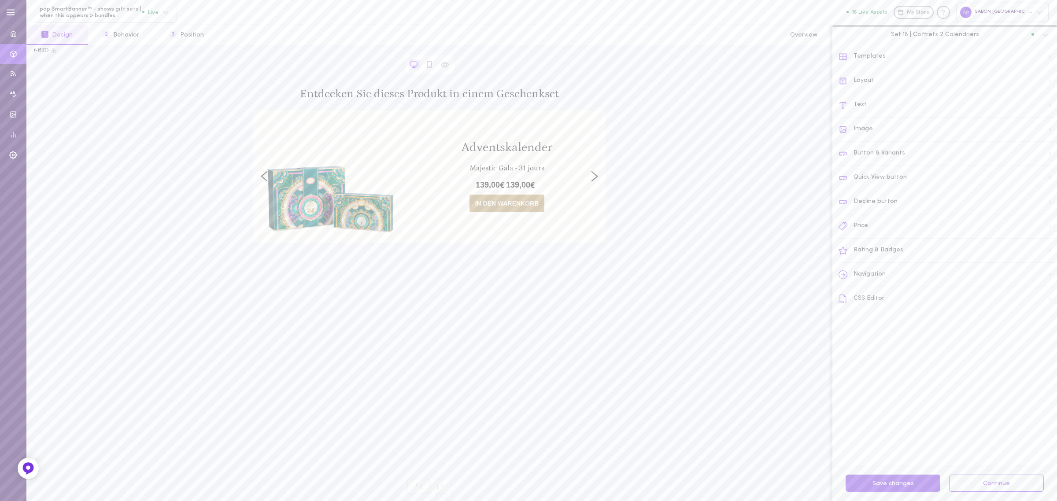
click at [928, 283] on div "Navigation" at bounding box center [948, 275] width 219 height 24
click at [884, 97] on div "Thin Arrows" at bounding box center [941, 95] width 200 height 12
click at [899, 223] on div "None" at bounding box center [948, 227] width 219 height 17
click at [840, 51] on div "Navigation Both Desktop Mobile" at bounding box center [945, 58] width 212 height 14
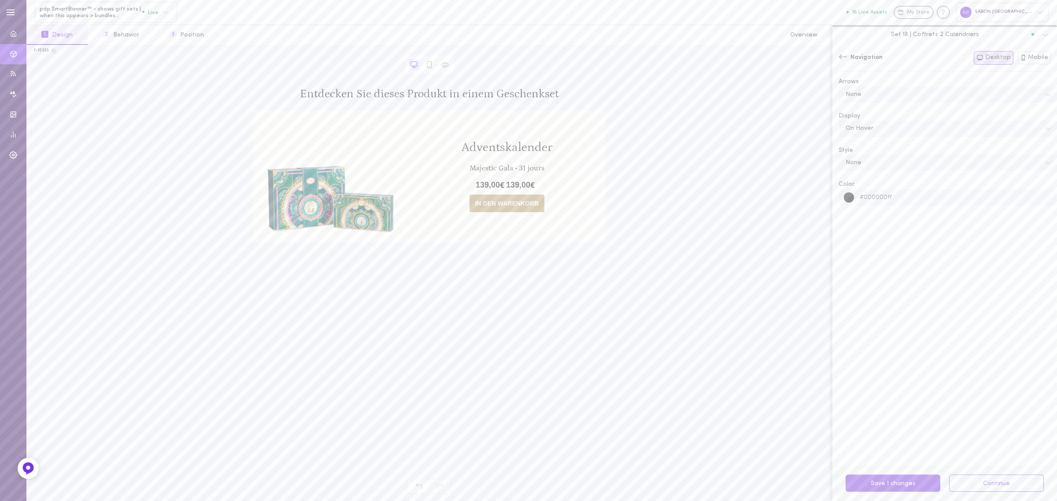
click at [842, 56] on icon at bounding box center [843, 56] width 9 height 9
click at [886, 486] on button "Save 1 changes" at bounding box center [893, 483] width 95 height 17
click at [179, 40] on button "3 Position" at bounding box center [187, 35] width 64 height 20
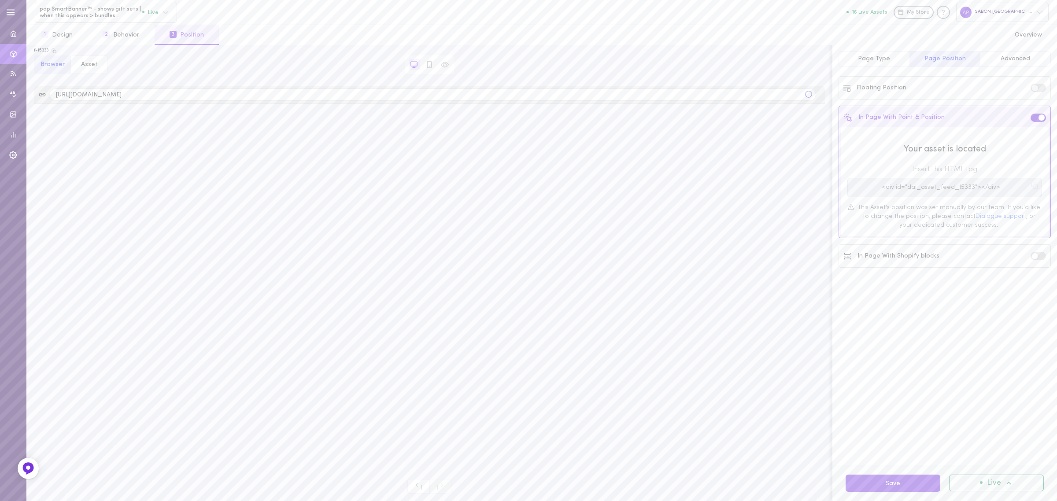
click at [1014, 58] on span "Advanced" at bounding box center [1016, 59] width 30 height 7
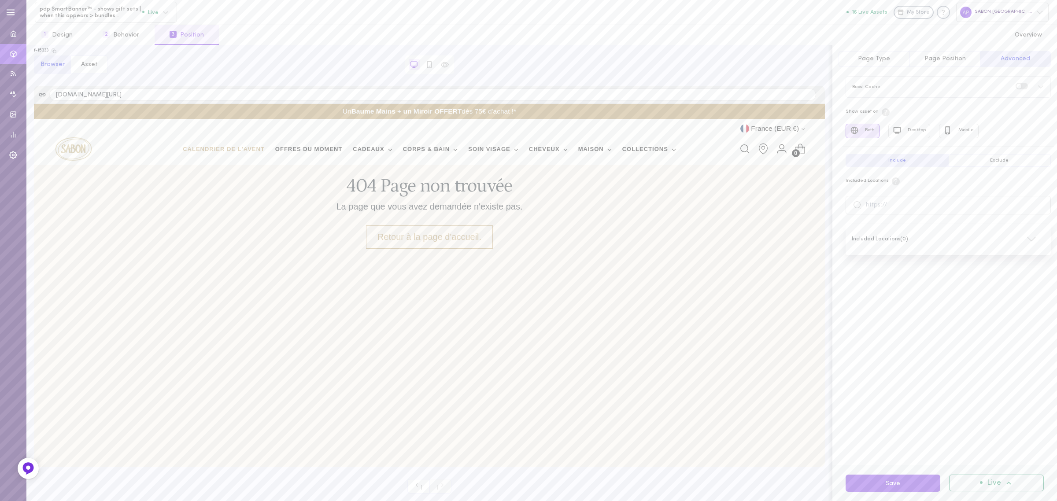
scroll to position [0, 0]
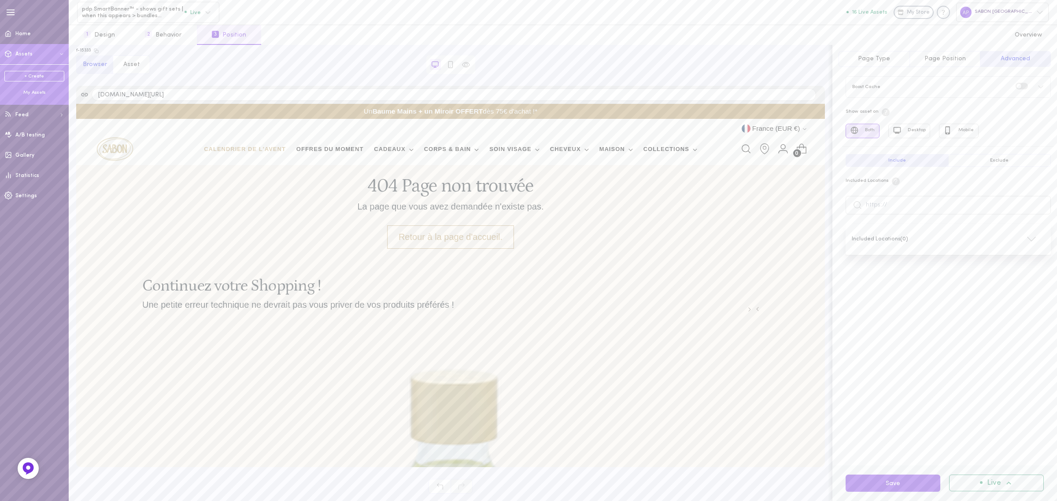
click at [33, 93] on div "My Assets" at bounding box center [34, 92] width 60 height 7
